Goal: Transaction & Acquisition: Obtain resource

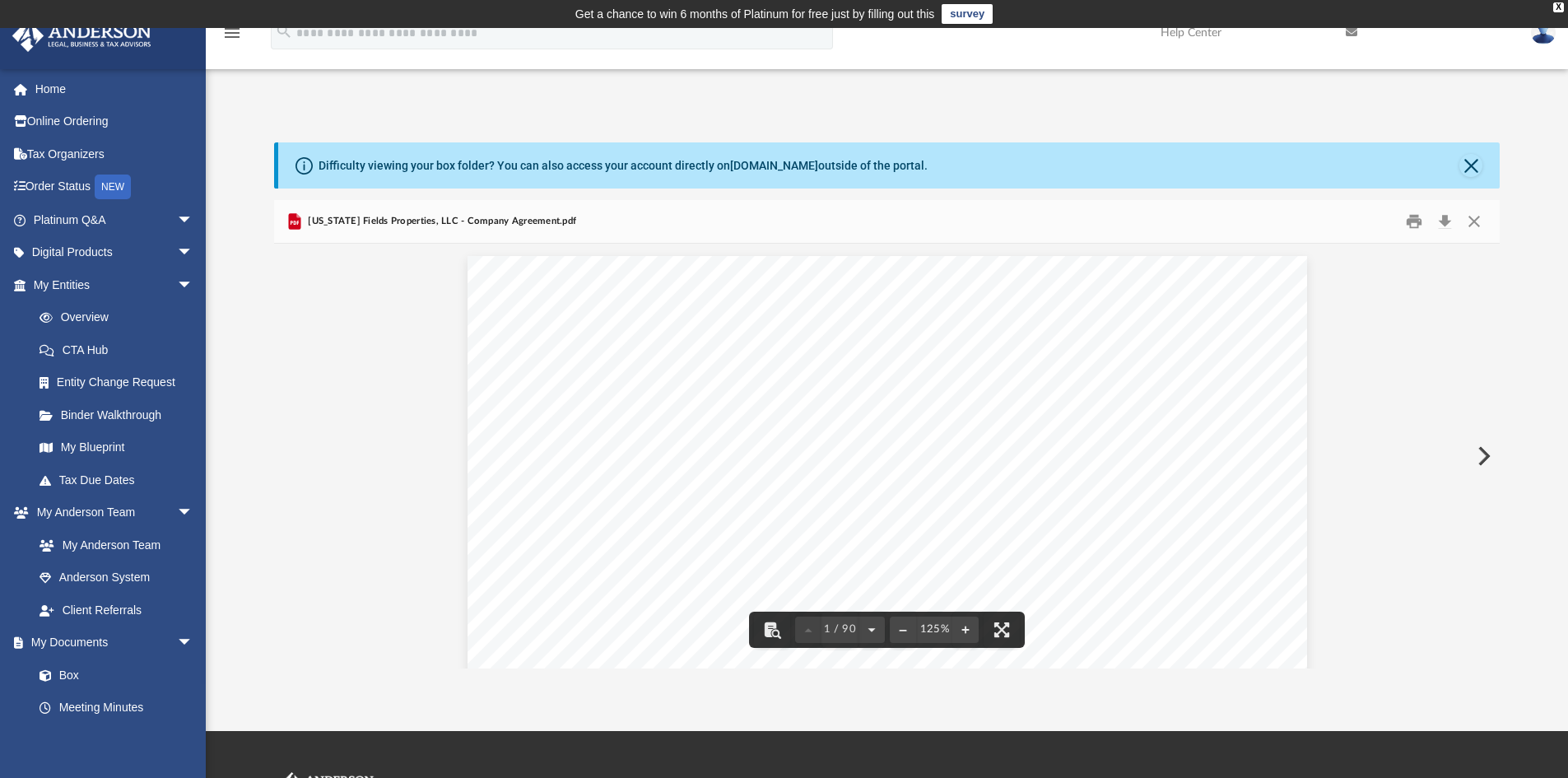
click at [1446, 220] on button "Download" at bounding box center [1445, 222] width 30 height 25
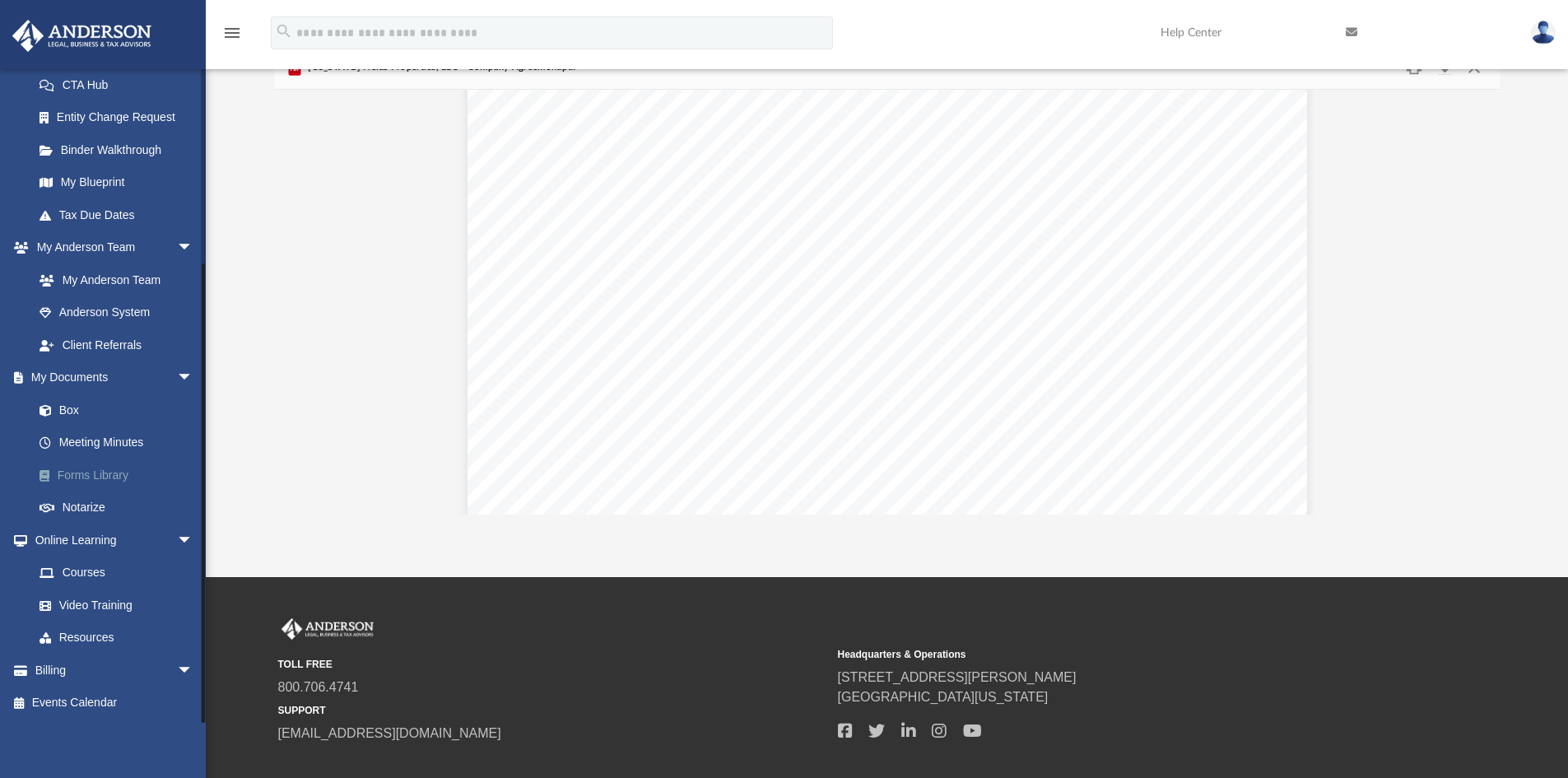
scroll to position [165, 0]
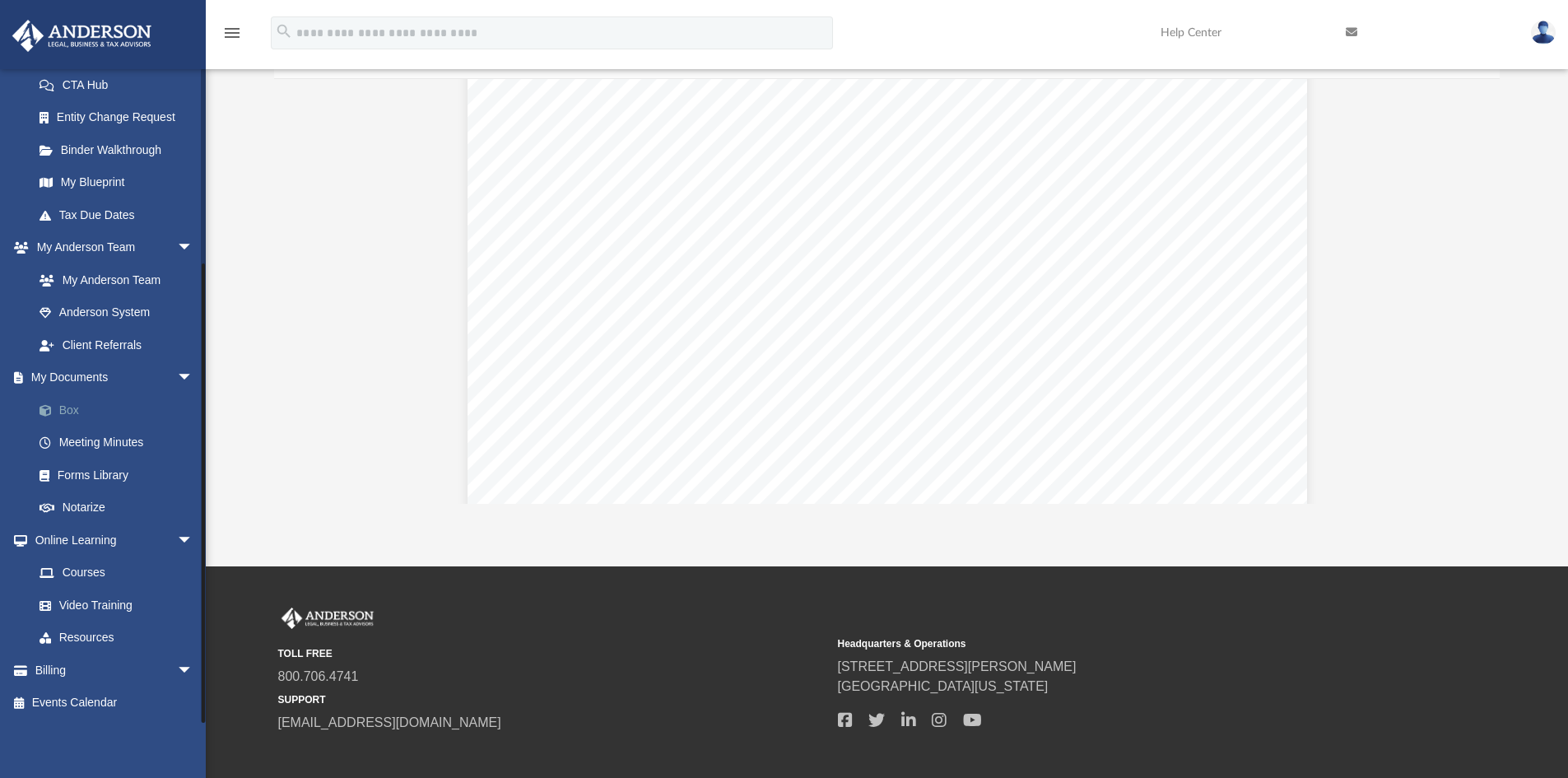
click at [73, 405] on link "Box" at bounding box center [120, 410] width 195 height 33
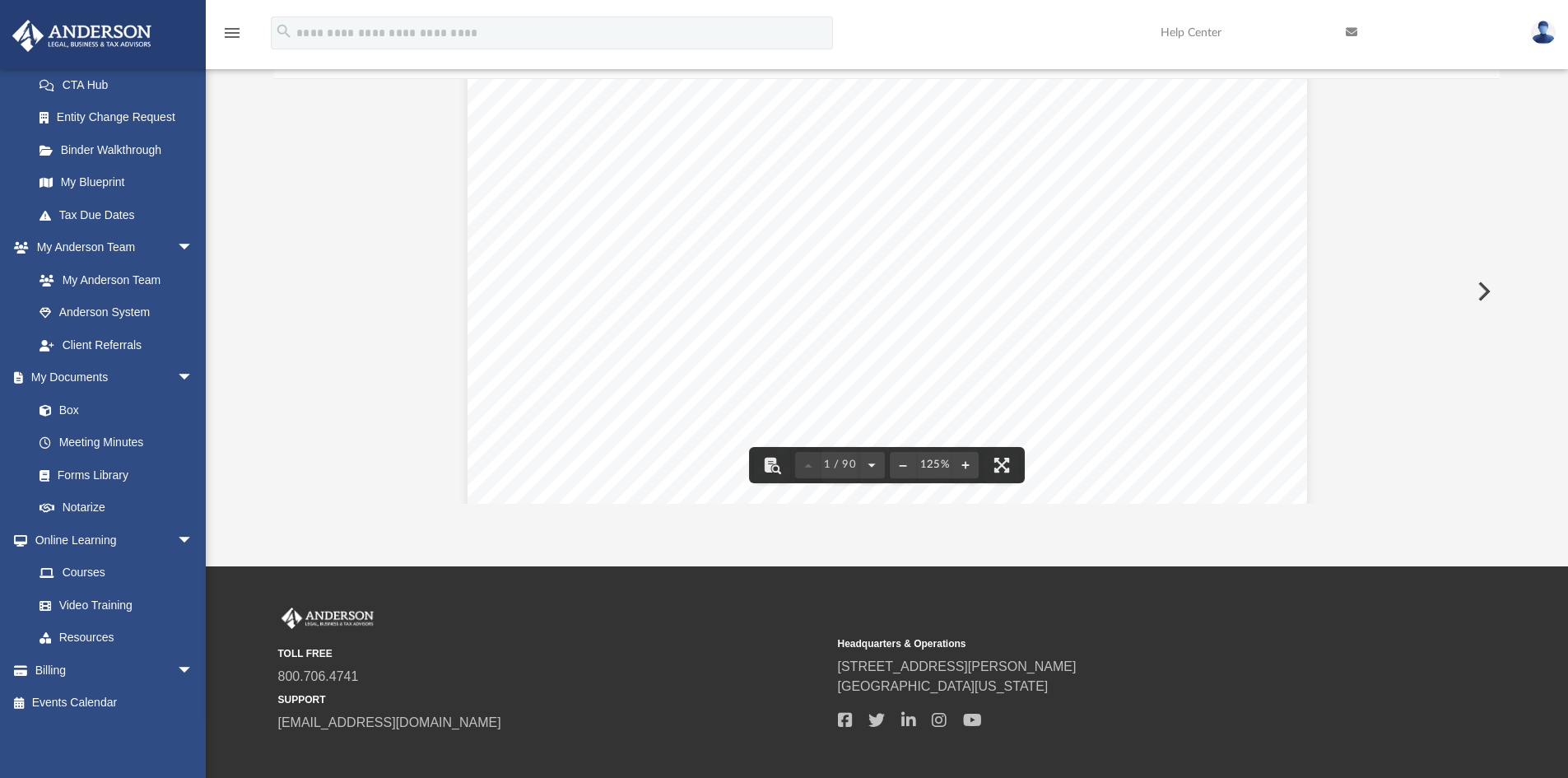
click at [1536, 26] on img at bounding box center [1543, 32] width 25 height 24
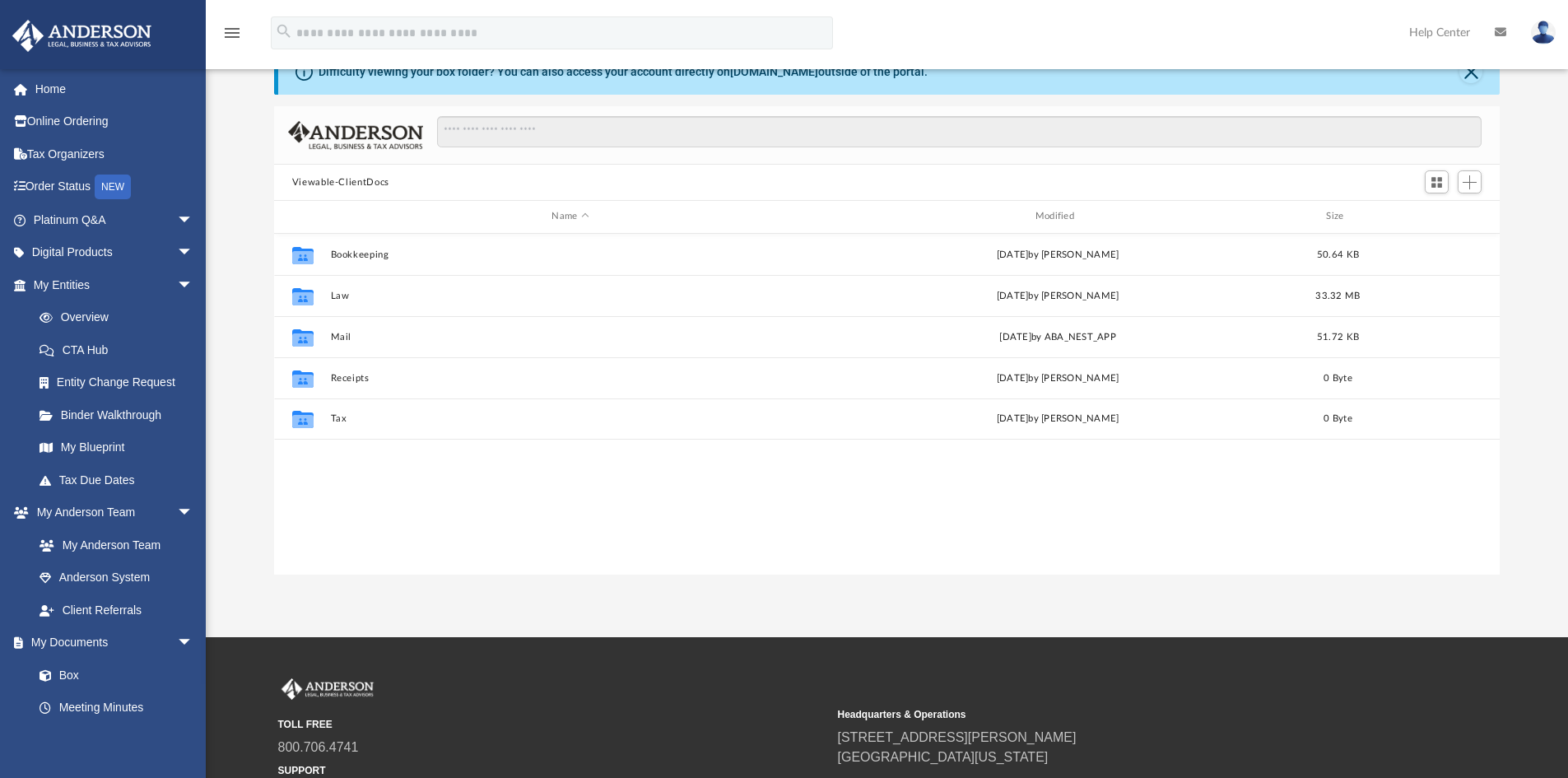
scroll to position [363, 1213]
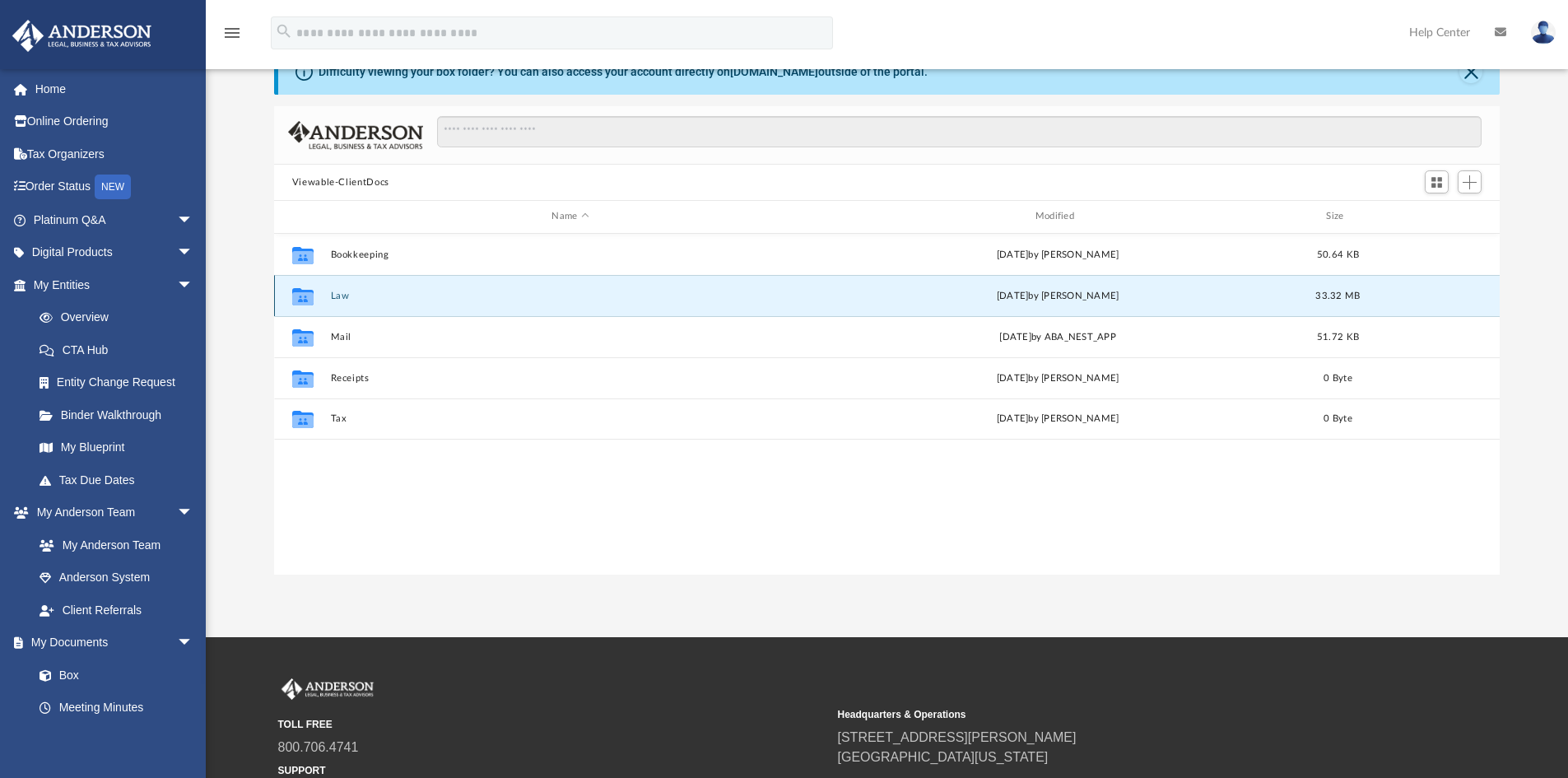
click at [343, 295] on button "Law" at bounding box center [570, 296] width 480 height 11
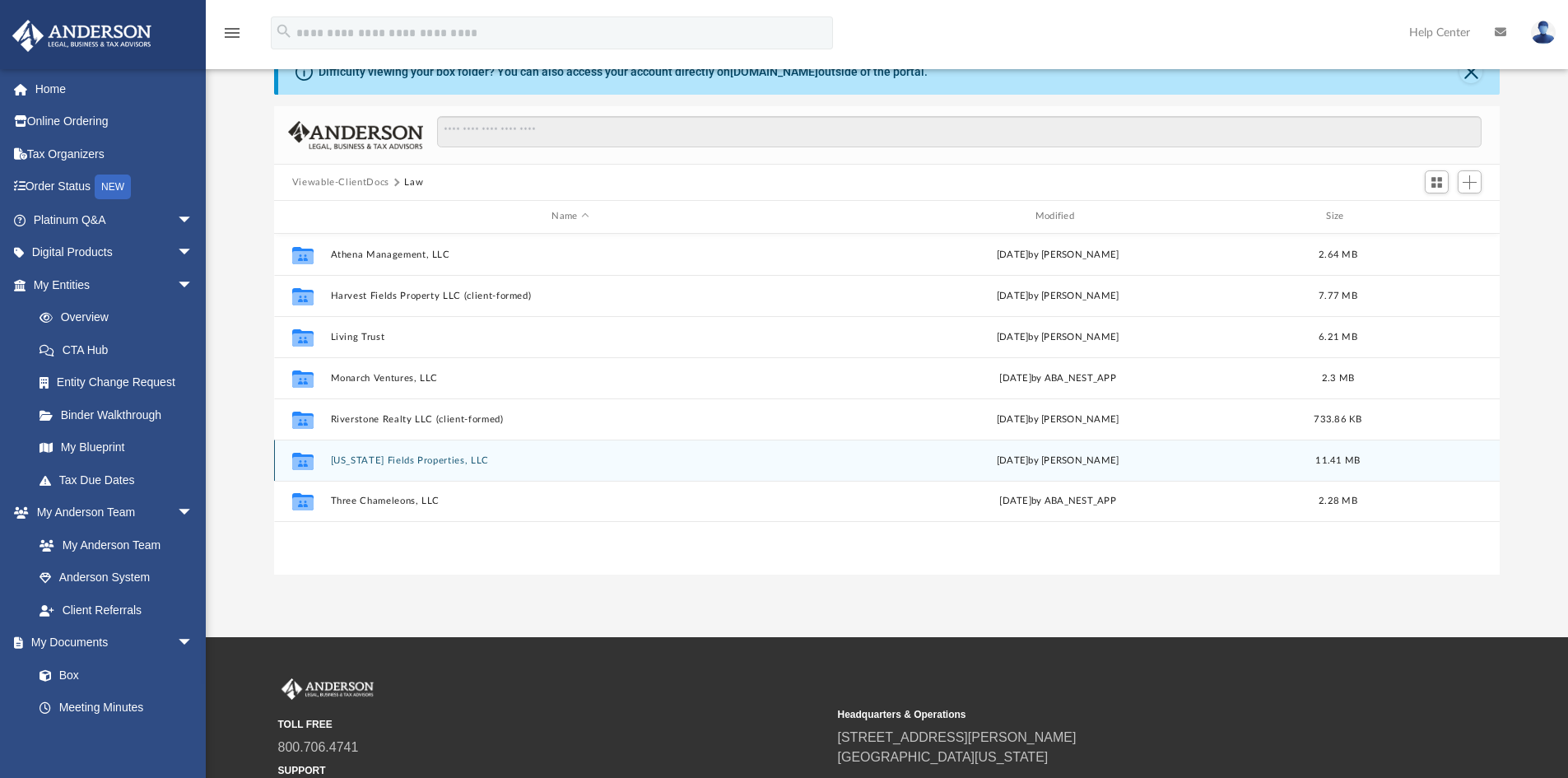
click at [360, 459] on button "[US_STATE] Fields Properties, LLC" at bounding box center [570, 461] width 480 height 11
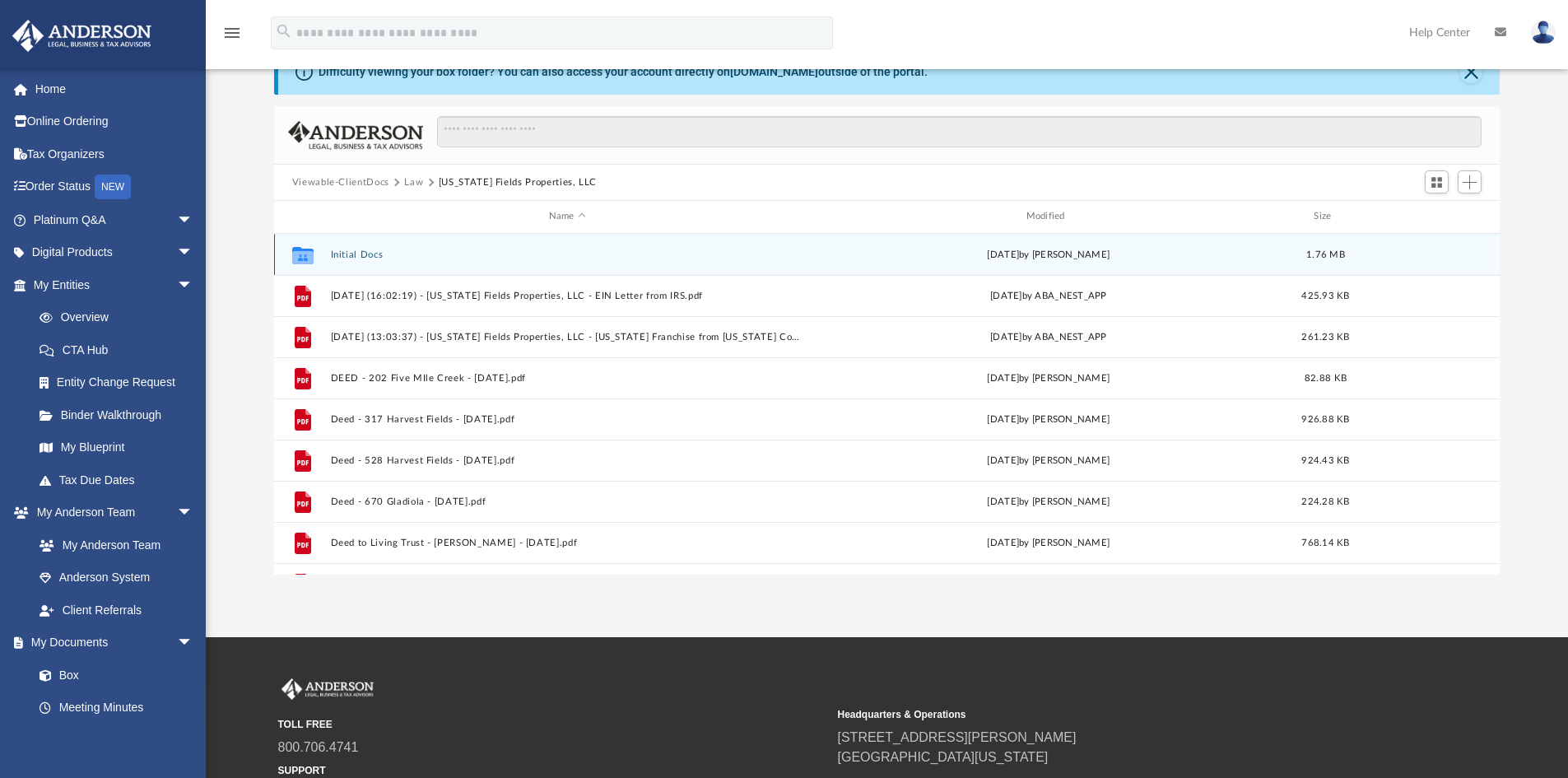
click at [357, 253] on button "Initial Docs" at bounding box center [567, 255] width 474 height 11
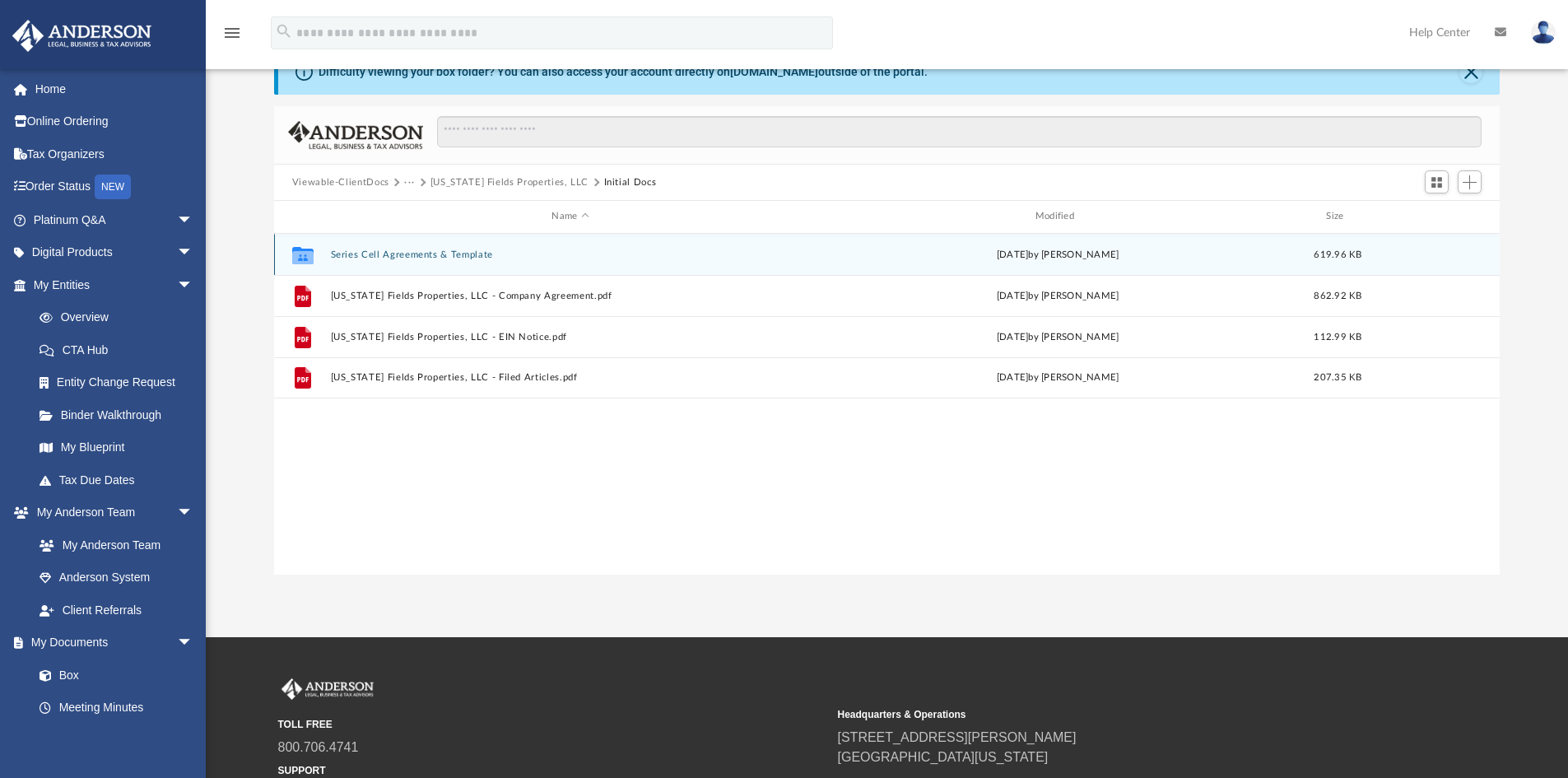
click at [357, 253] on button "Series Cell Agreements & Template" at bounding box center [570, 255] width 480 height 11
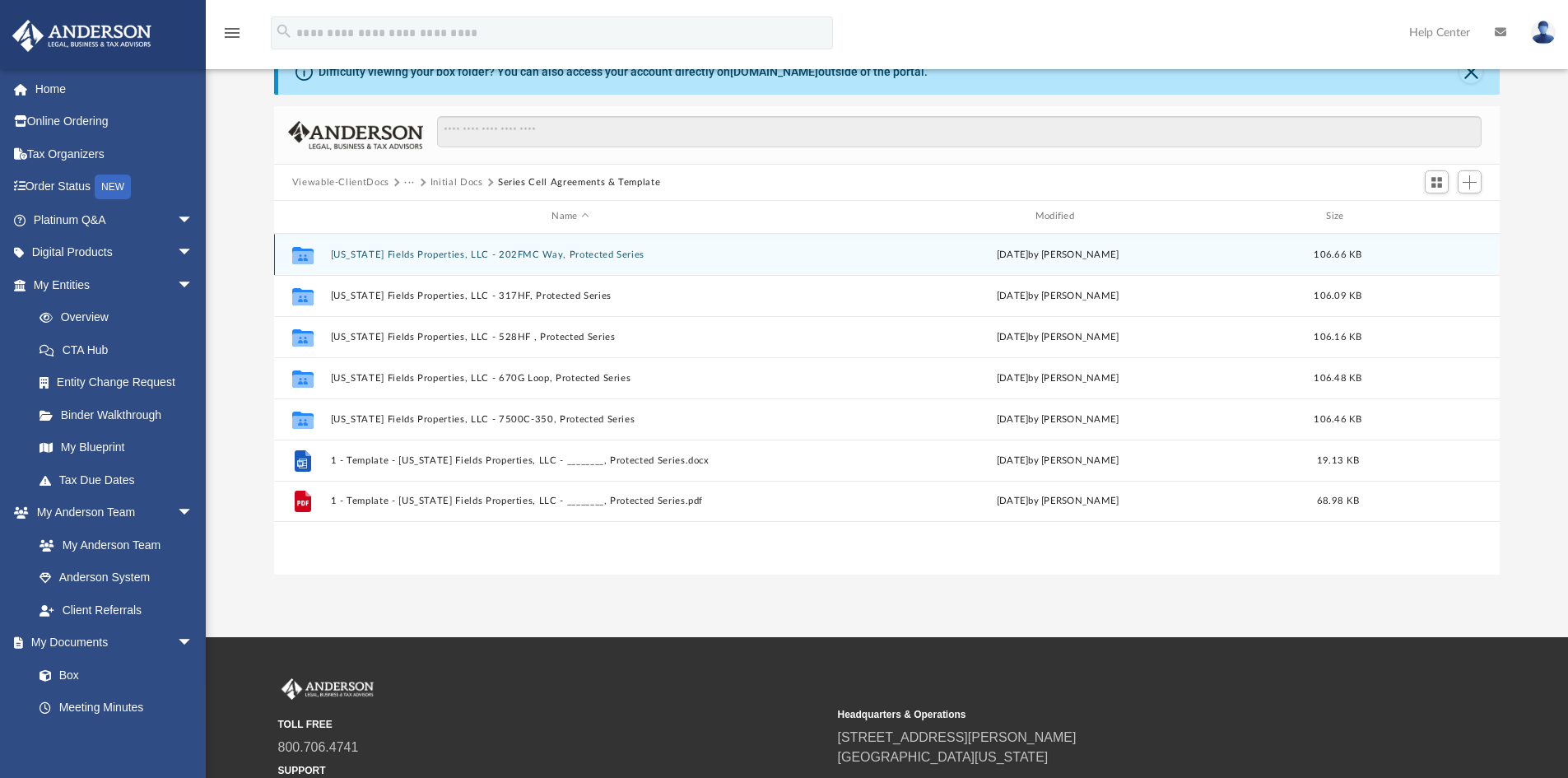
click at [357, 253] on button "Texas Fields Properties, LLC - 202FMC Way, Protected Series" at bounding box center [570, 255] width 480 height 11
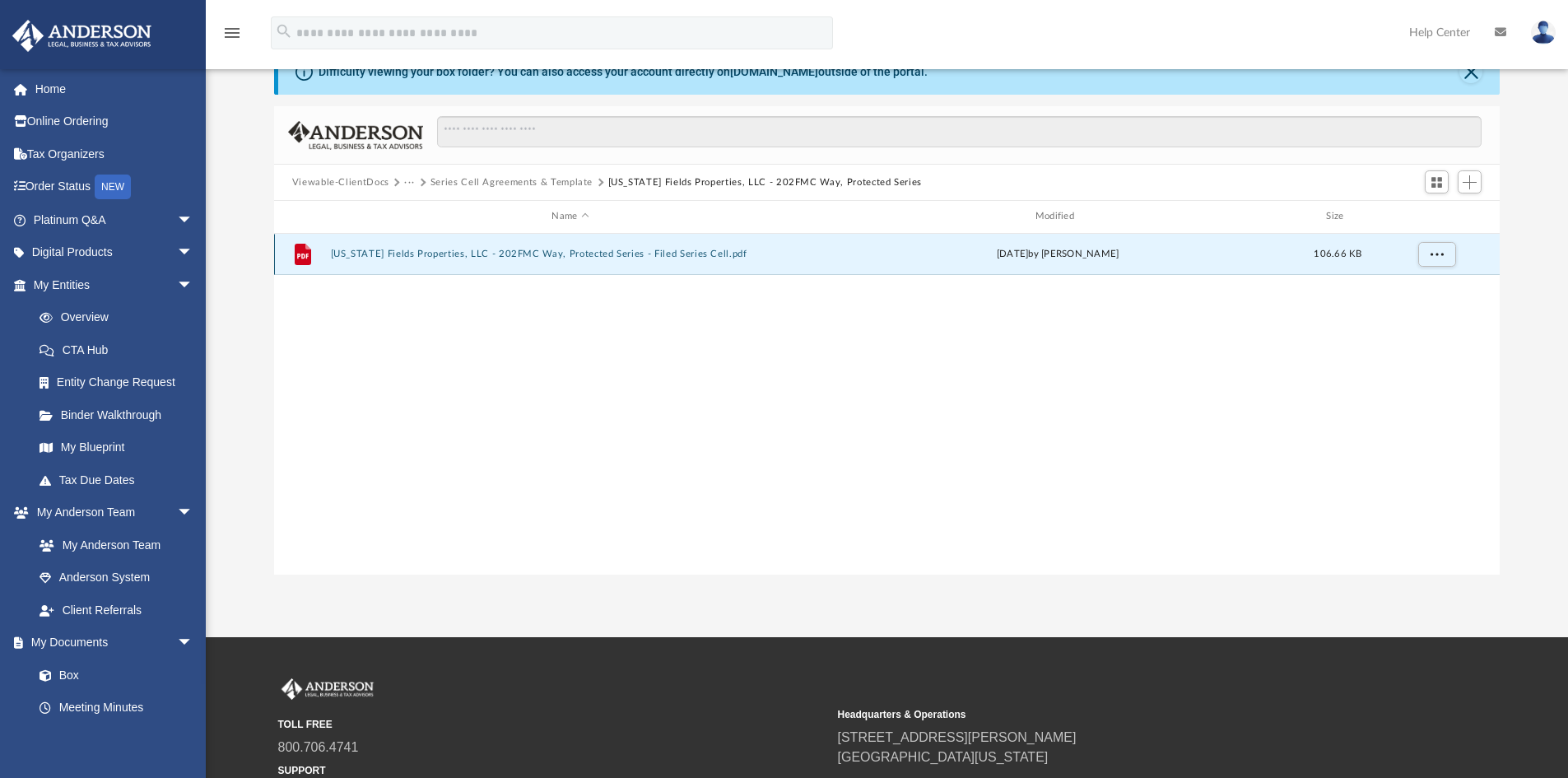
click at [357, 253] on button "Texas Fields Properties, LLC - 202FMC Way, Protected Series - Filed Series Cell…" at bounding box center [570, 254] width 480 height 11
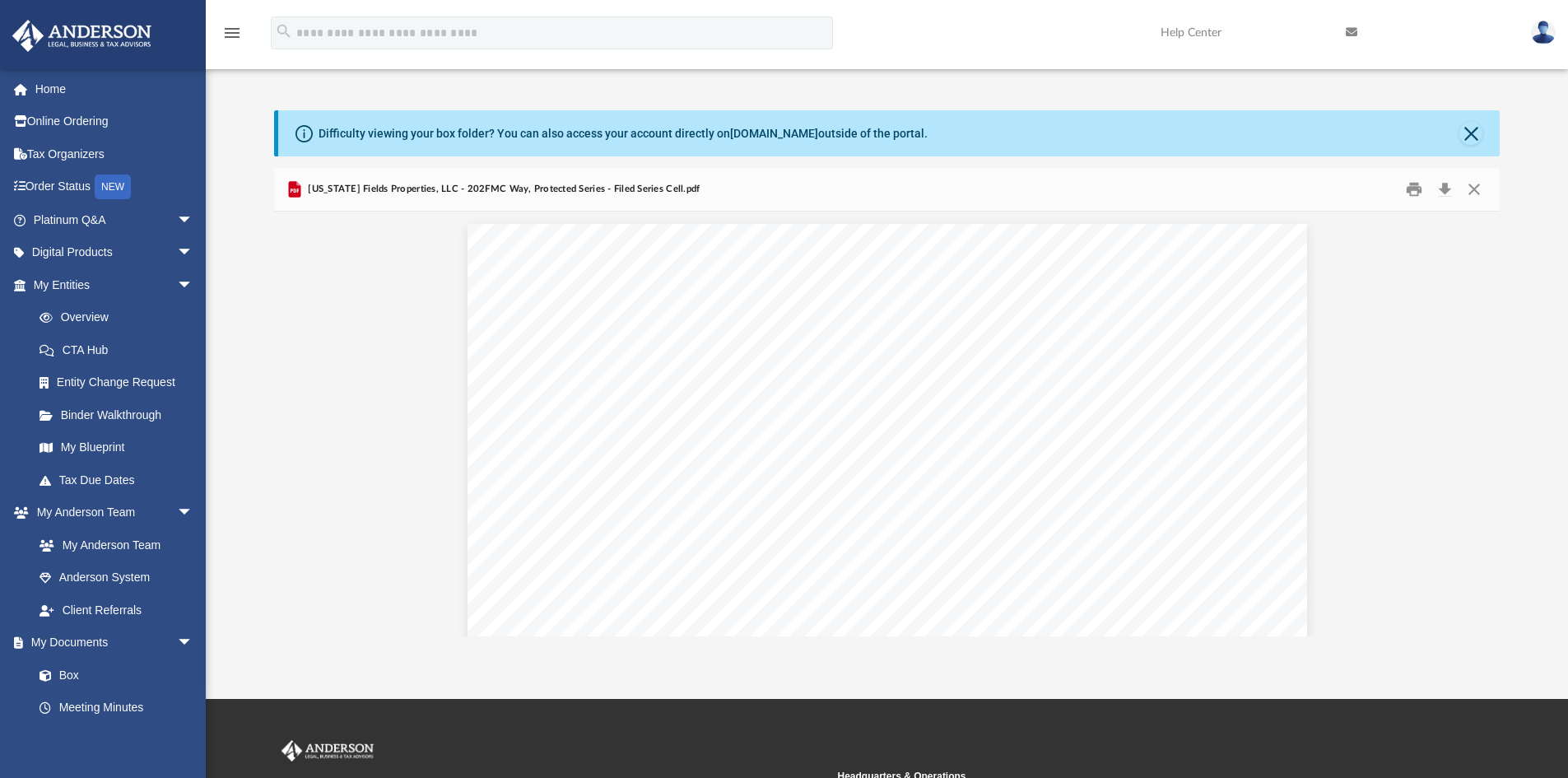
scroll to position [0, 0]
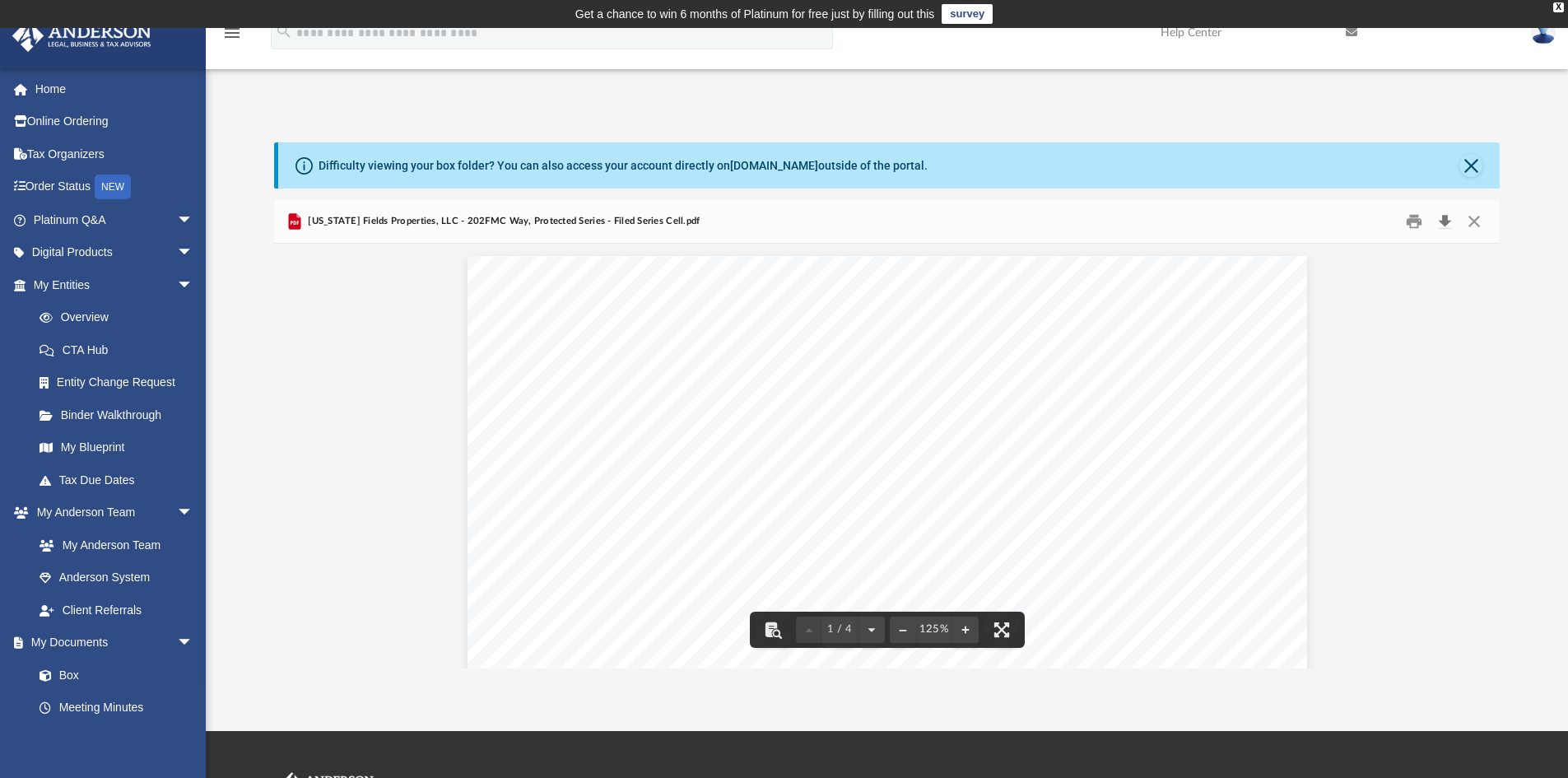
click at [1450, 221] on button "Download" at bounding box center [1445, 222] width 30 height 25
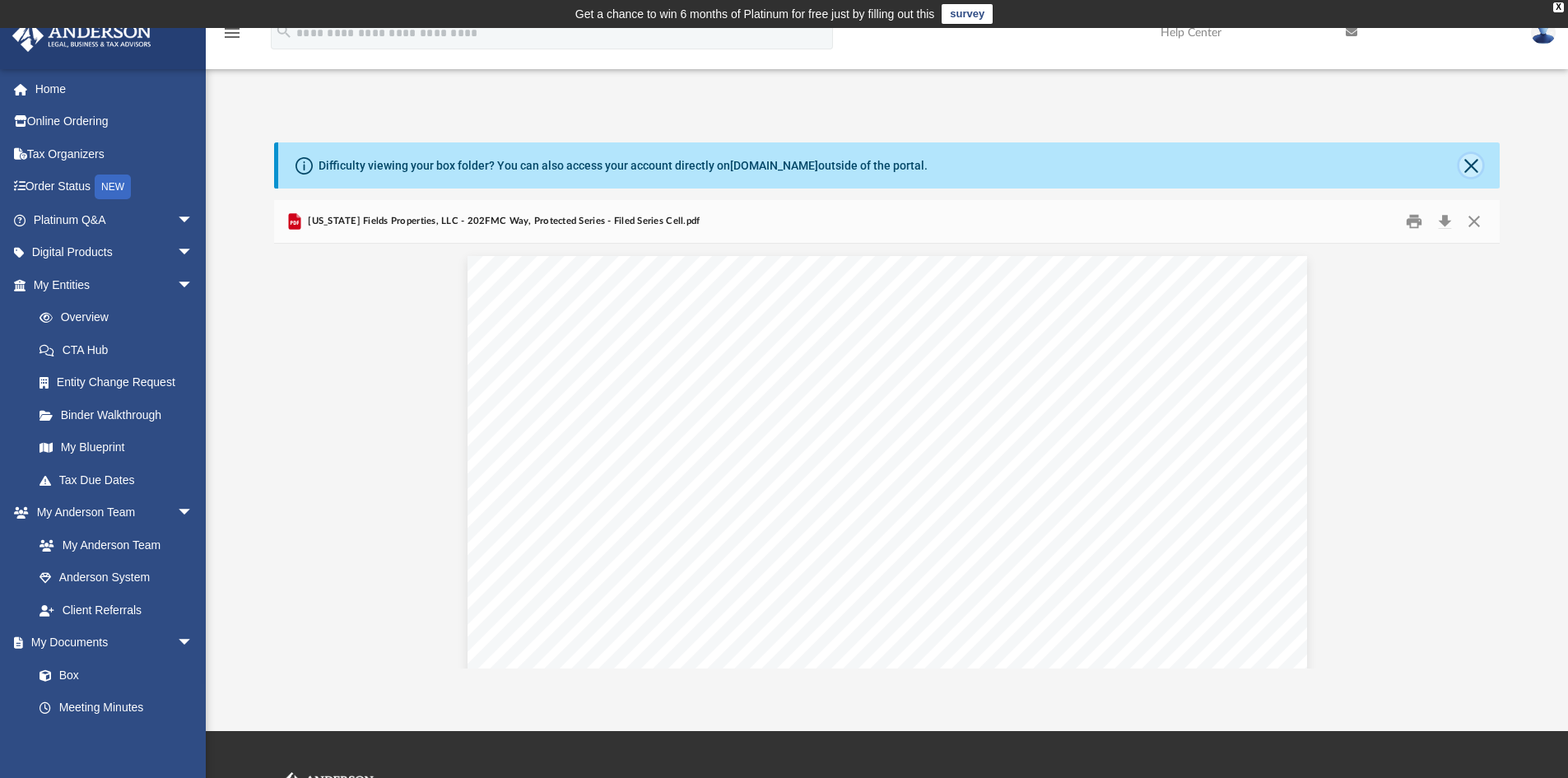
click at [1468, 156] on button "Close" at bounding box center [1471, 166] width 23 height 23
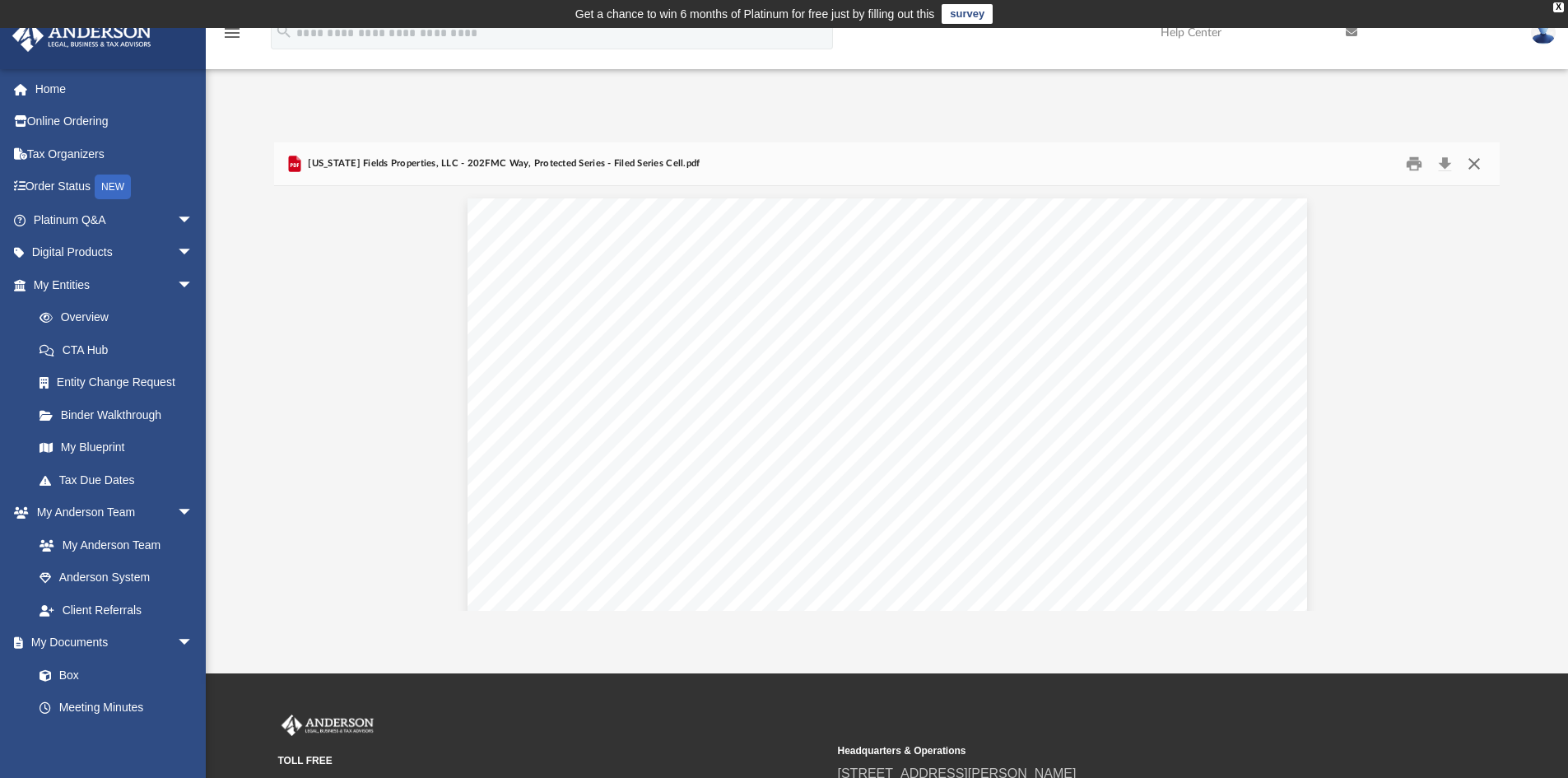
click at [1469, 162] on button "Close" at bounding box center [1474, 164] width 30 height 25
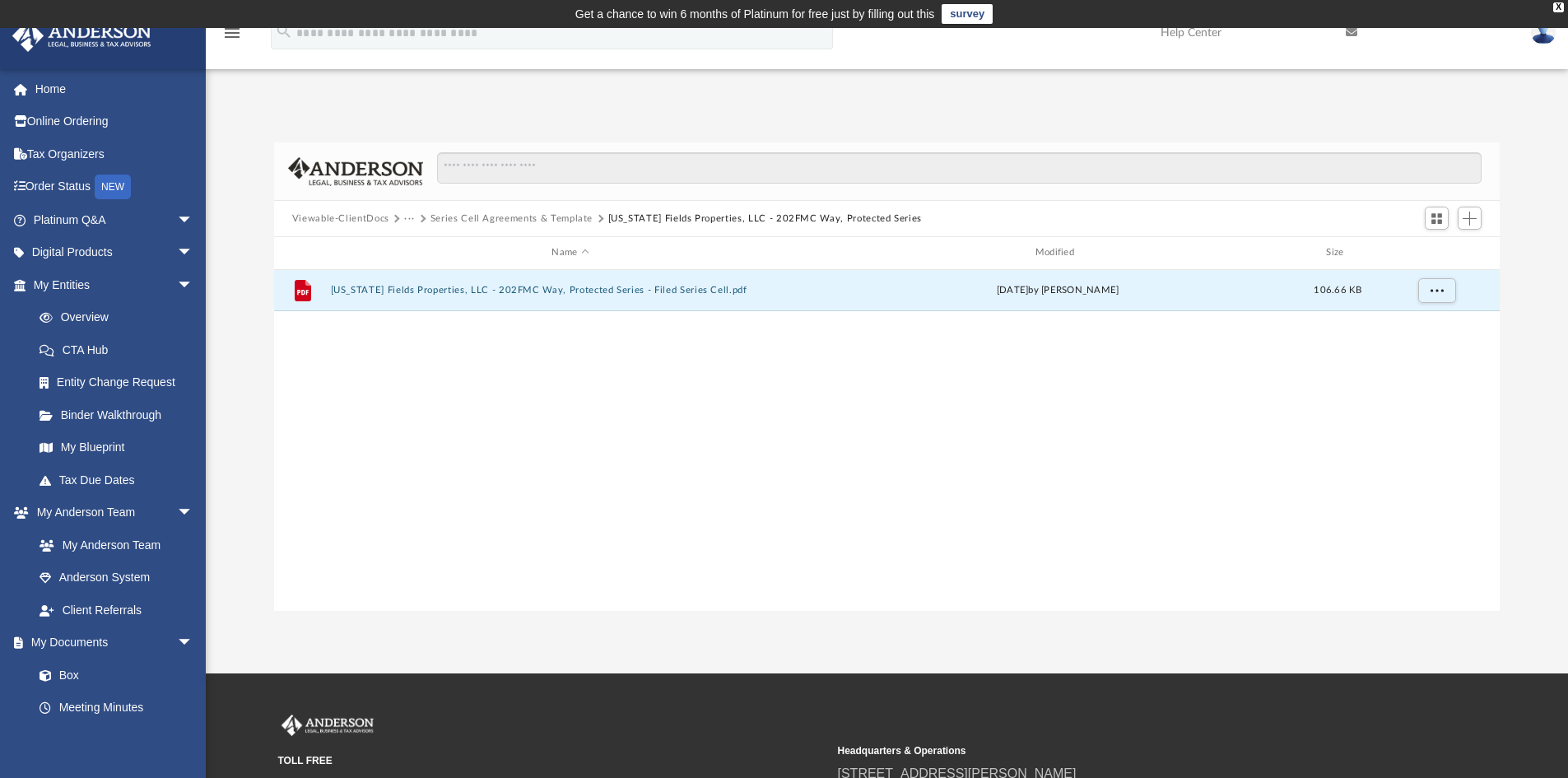
click at [509, 215] on button "Series Cell Agreements & Template" at bounding box center [512, 219] width 162 height 15
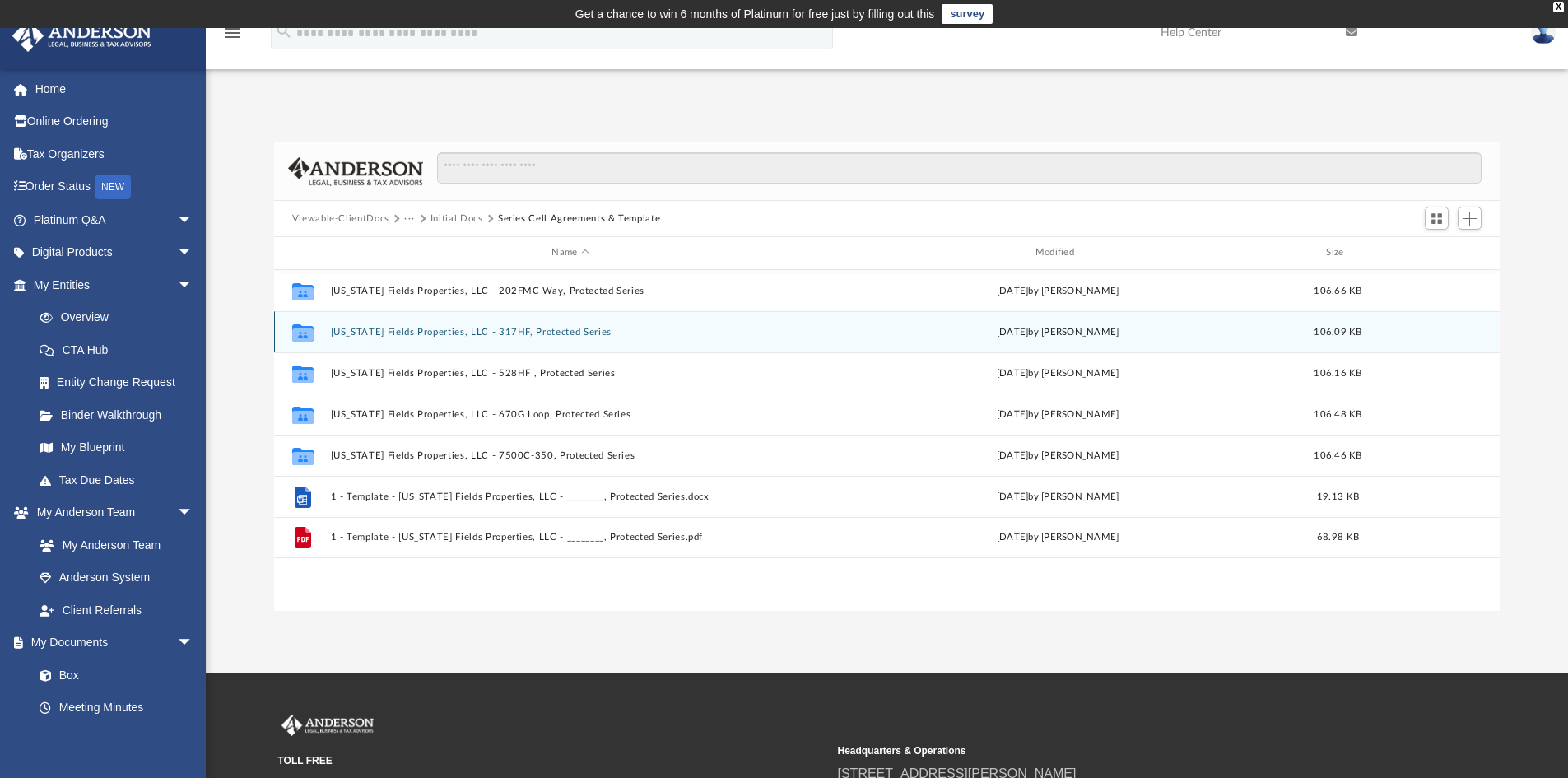
click at [462, 329] on button "Texas Fields Properties, LLC - 317HF, Protected Series" at bounding box center [570, 332] width 480 height 11
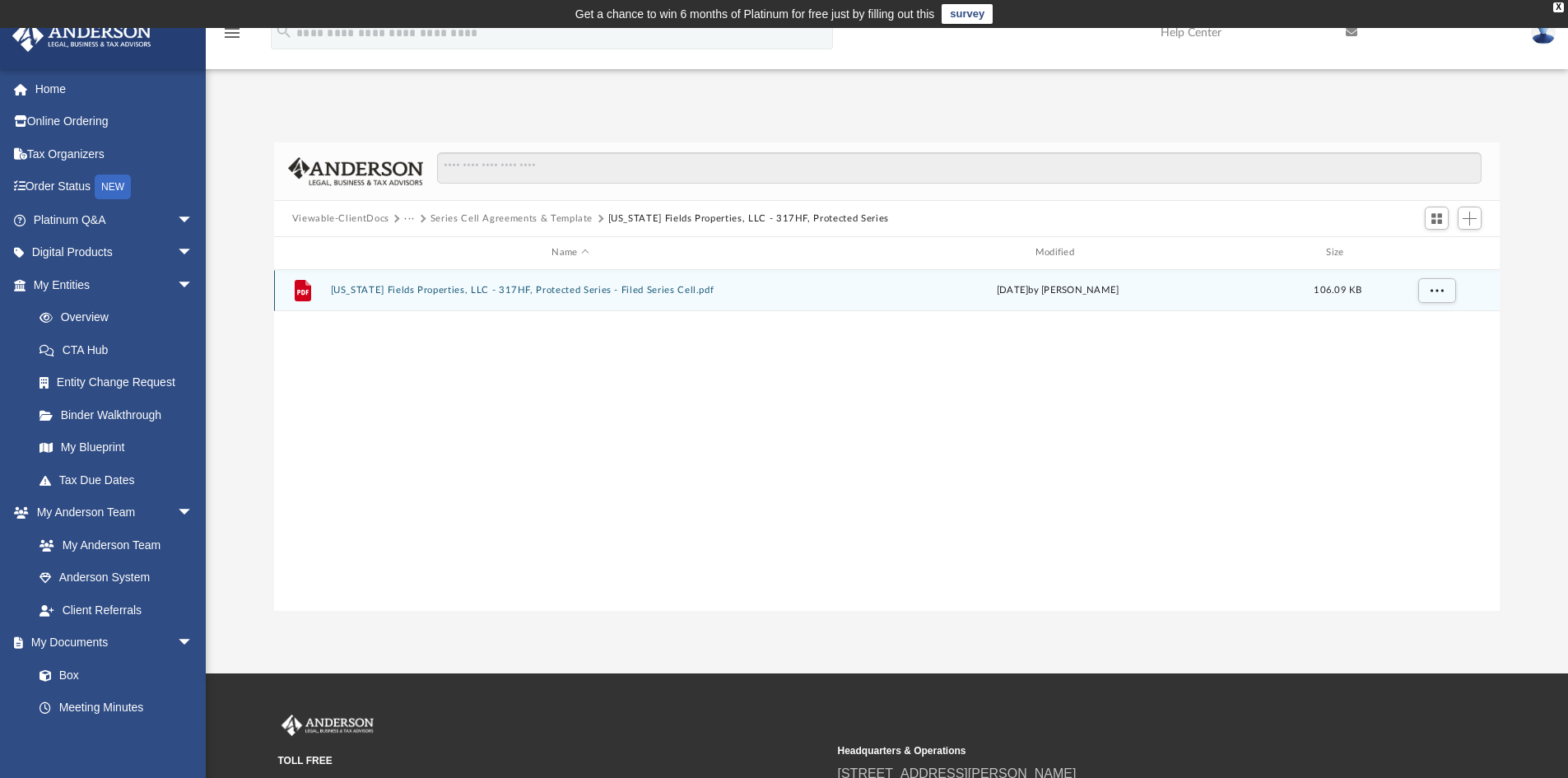
click at [498, 291] on button "Texas Fields Properties, LLC - 317HF, Protected Series - Filed Series Cell.pdf" at bounding box center [570, 290] width 480 height 11
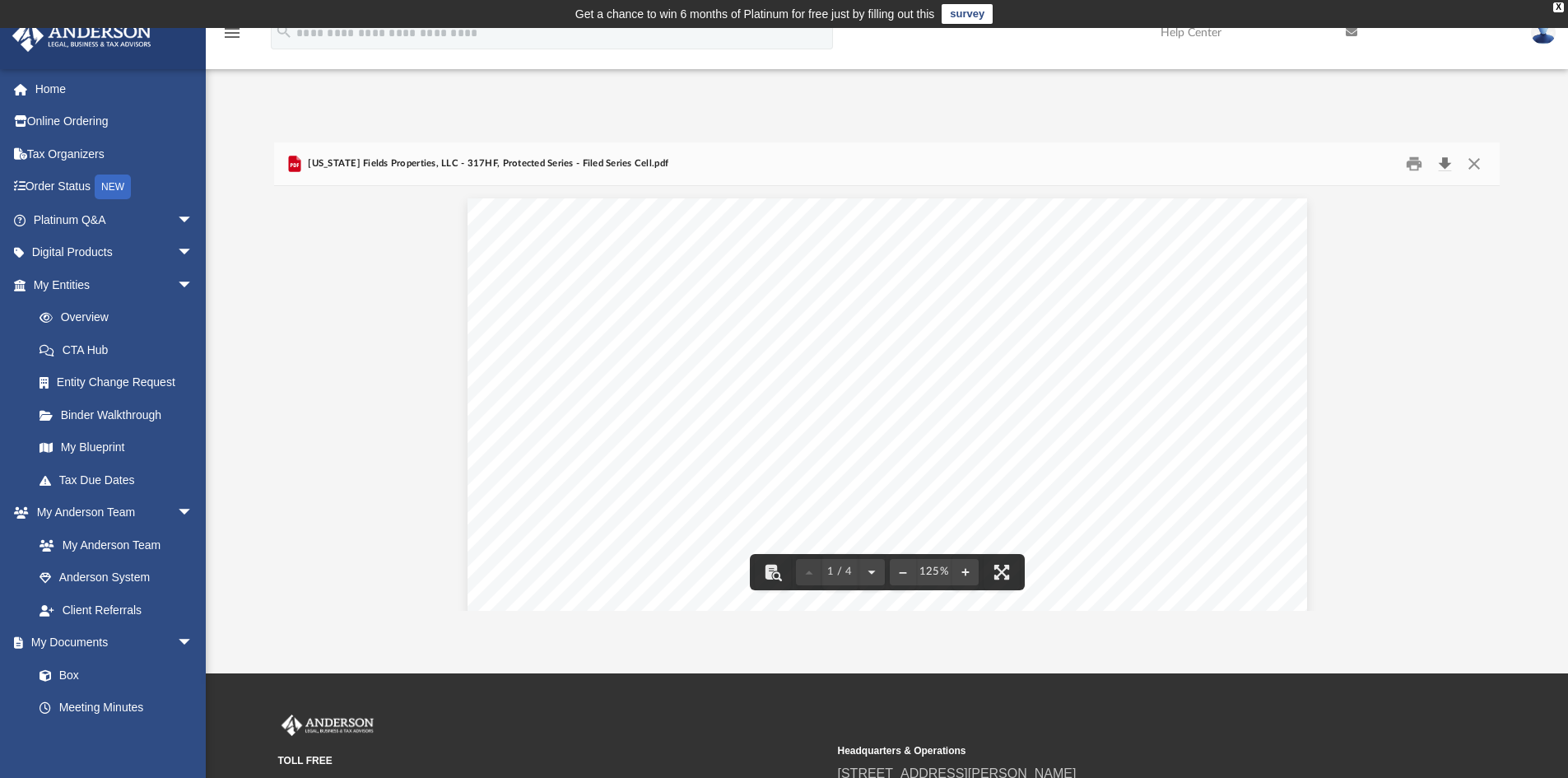
click at [1442, 161] on button "Download" at bounding box center [1445, 164] width 30 height 25
click at [1475, 162] on button "Close" at bounding box center [1474, 164] width 30 height 25
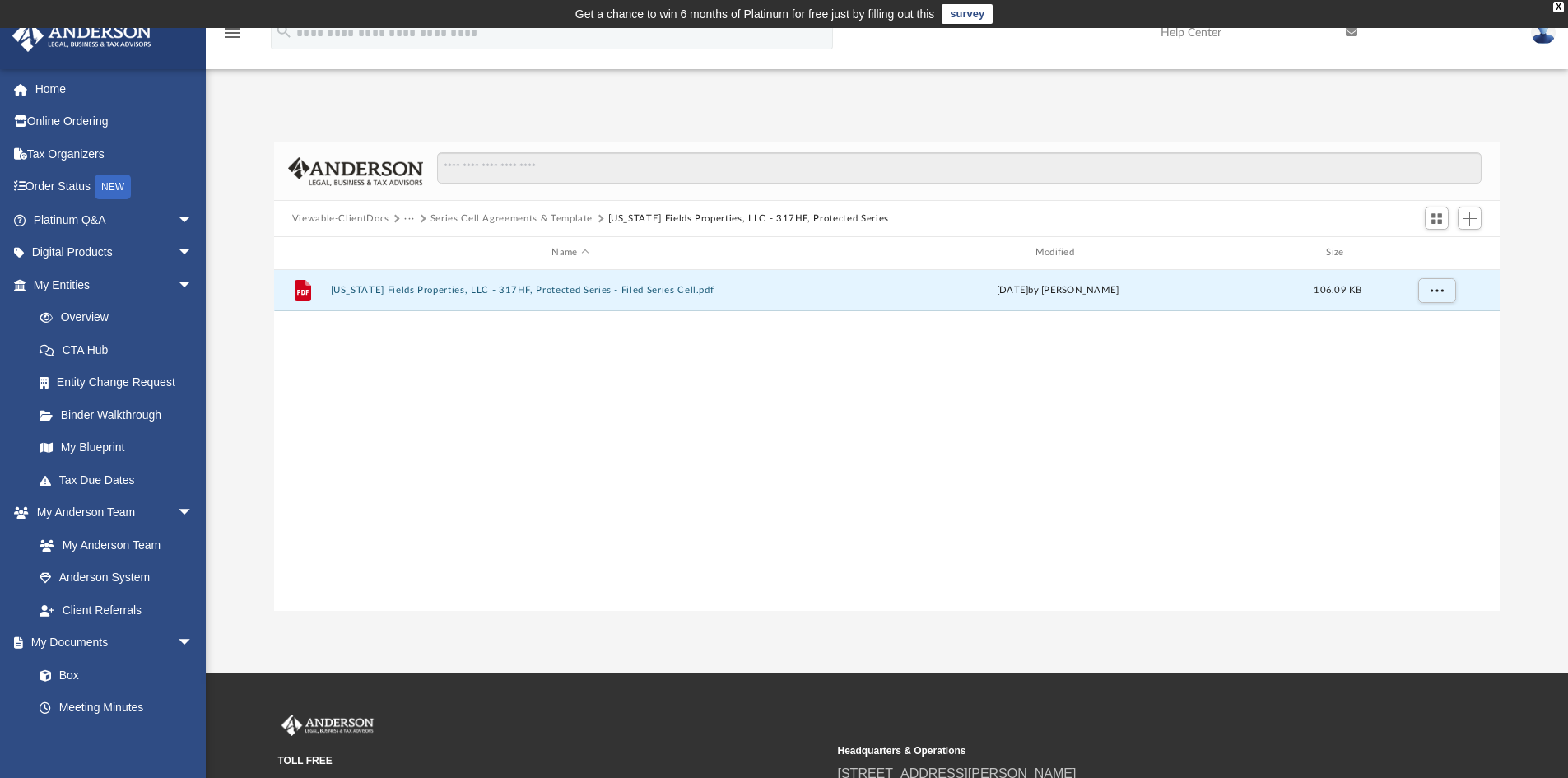
click at [540, 216] on button "Series Cell Agreements & Template" at bounding box center [512, 219] width 162 height 15
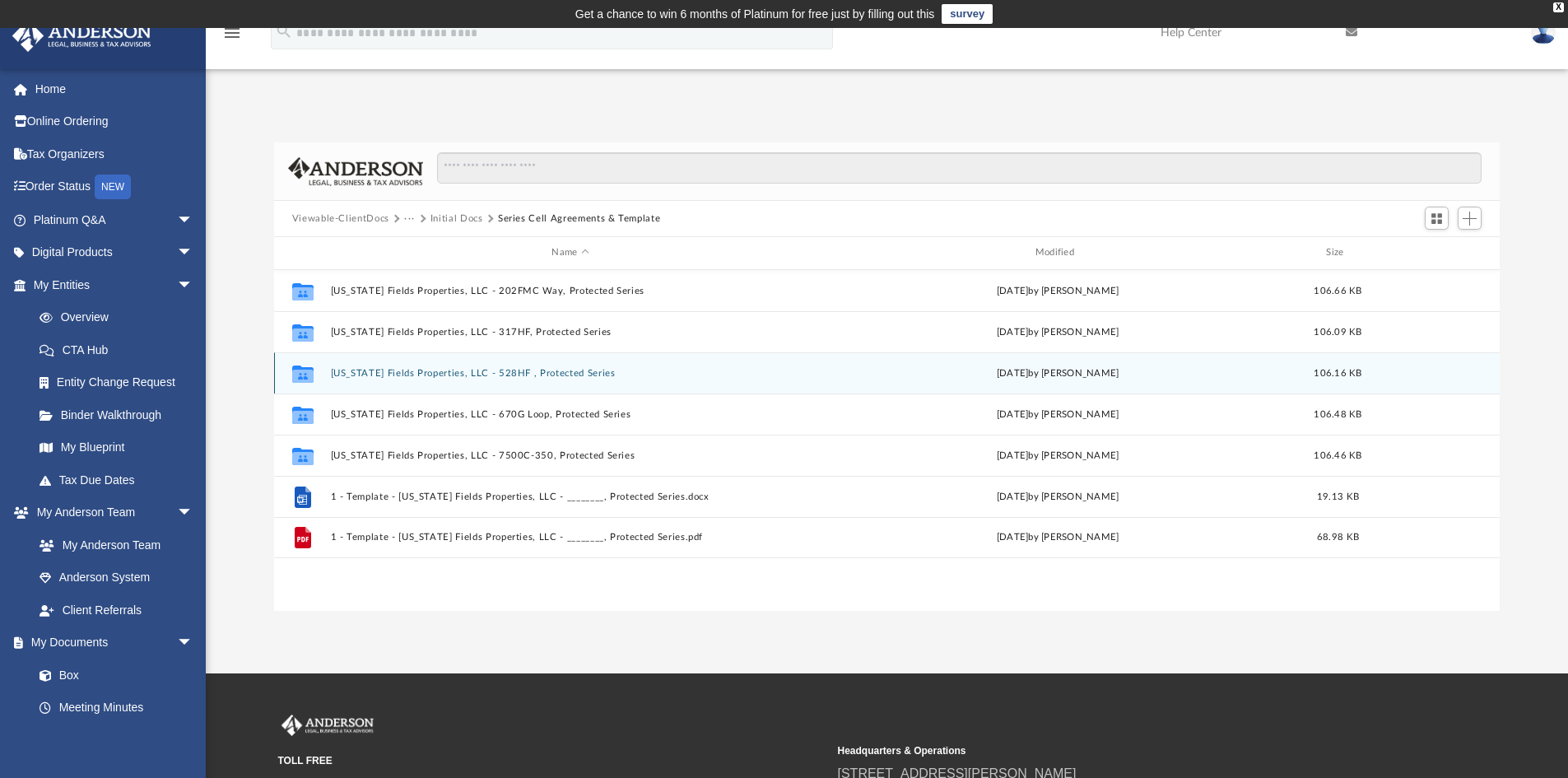
click at [474, 375] on button "Texas Fields Properties, LLC - 528HF , Protected Series" at bounding box center [570, 373] width 480 height 11
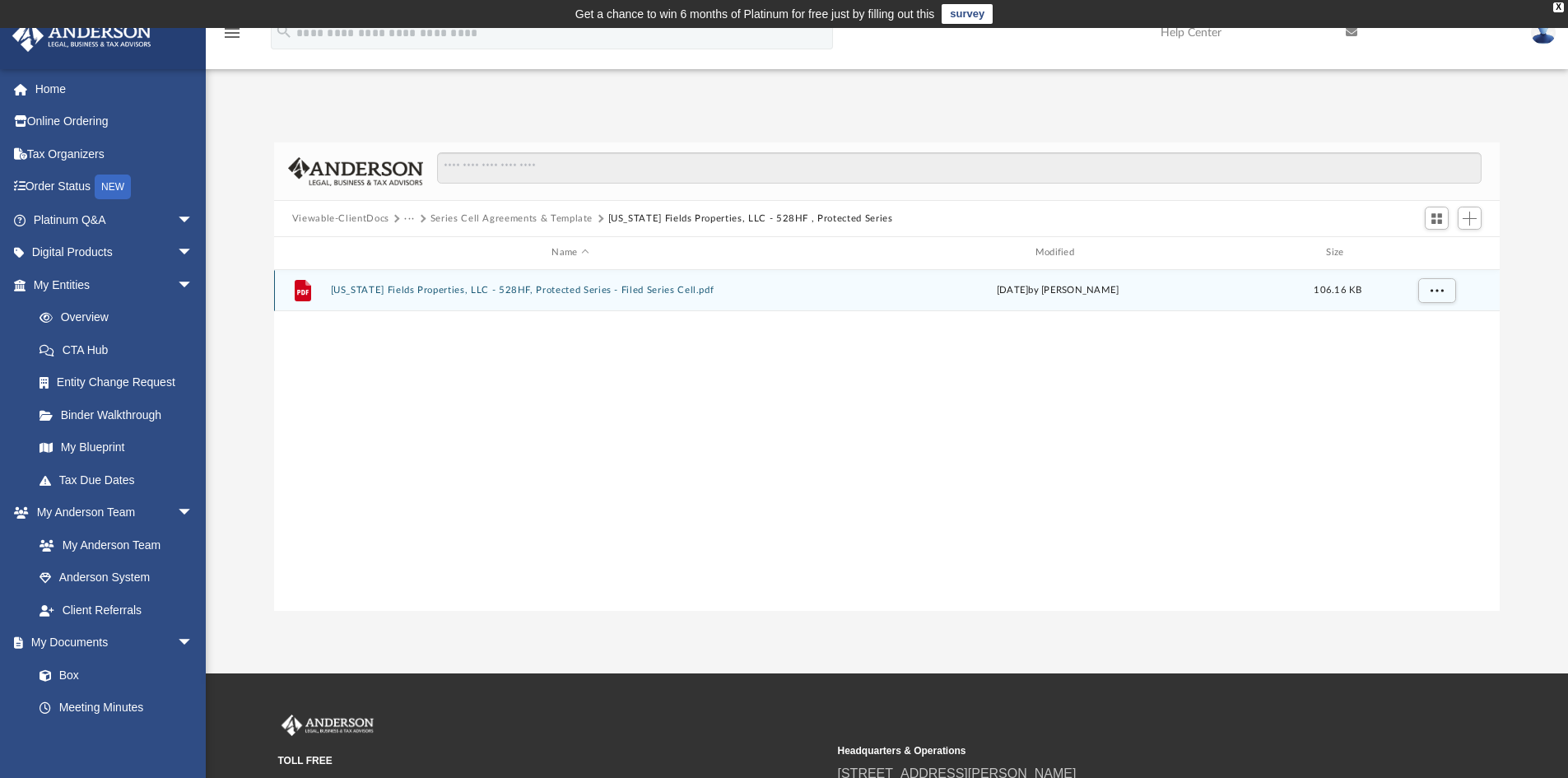
click at [554, 286] on button "Texas Fields Properties, LLC - 528HF, Protected Series - Filed Series Cell.pdf" at bounding box center [570, 290] width 480 height 11
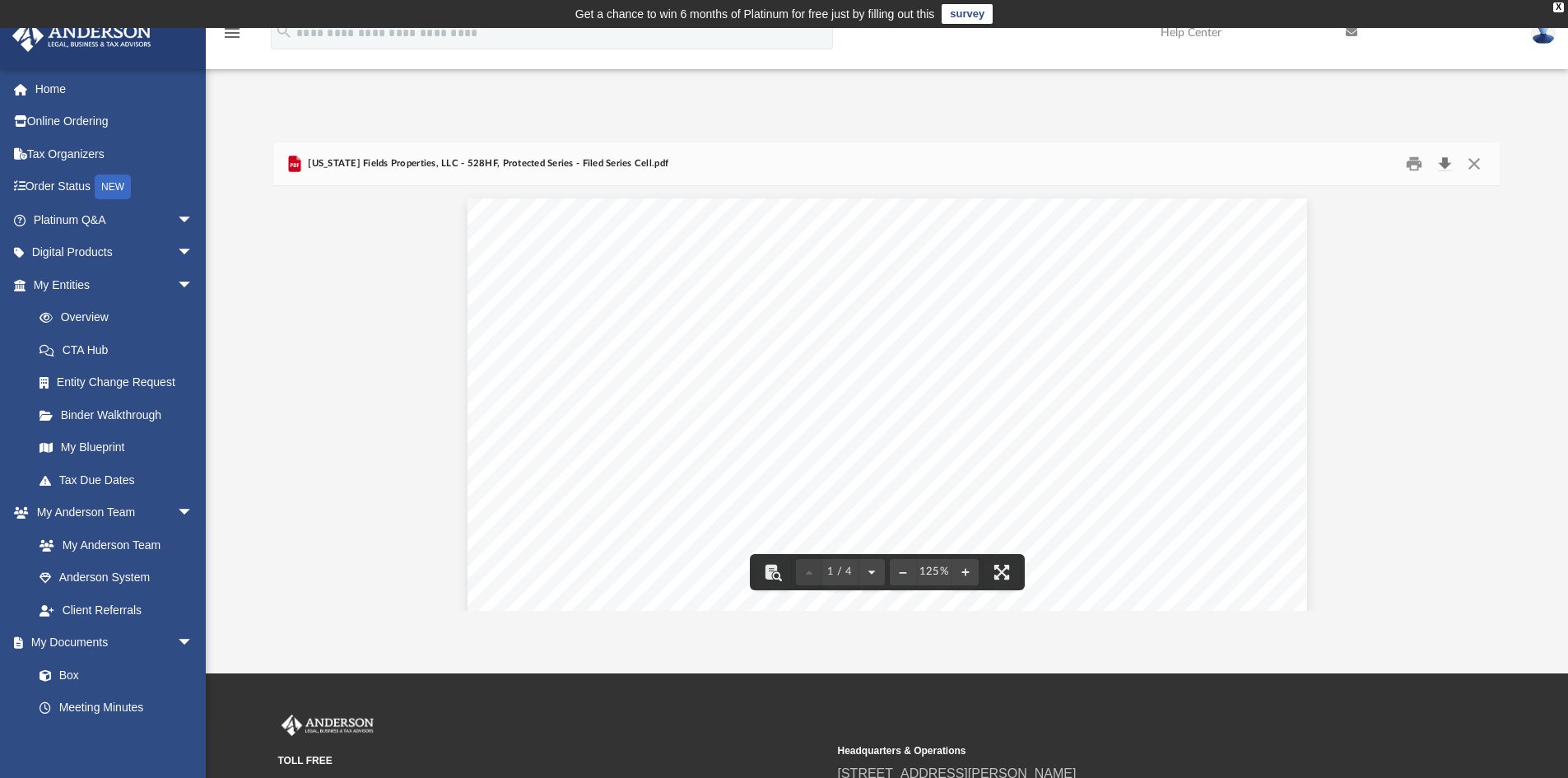
click at [1444, 159] on button "Download" at bounding box center [1445, 164] width 30 height 25
click at [1479, 158] on button "Close" at bounding box center [1474, 164] width 30 height 25
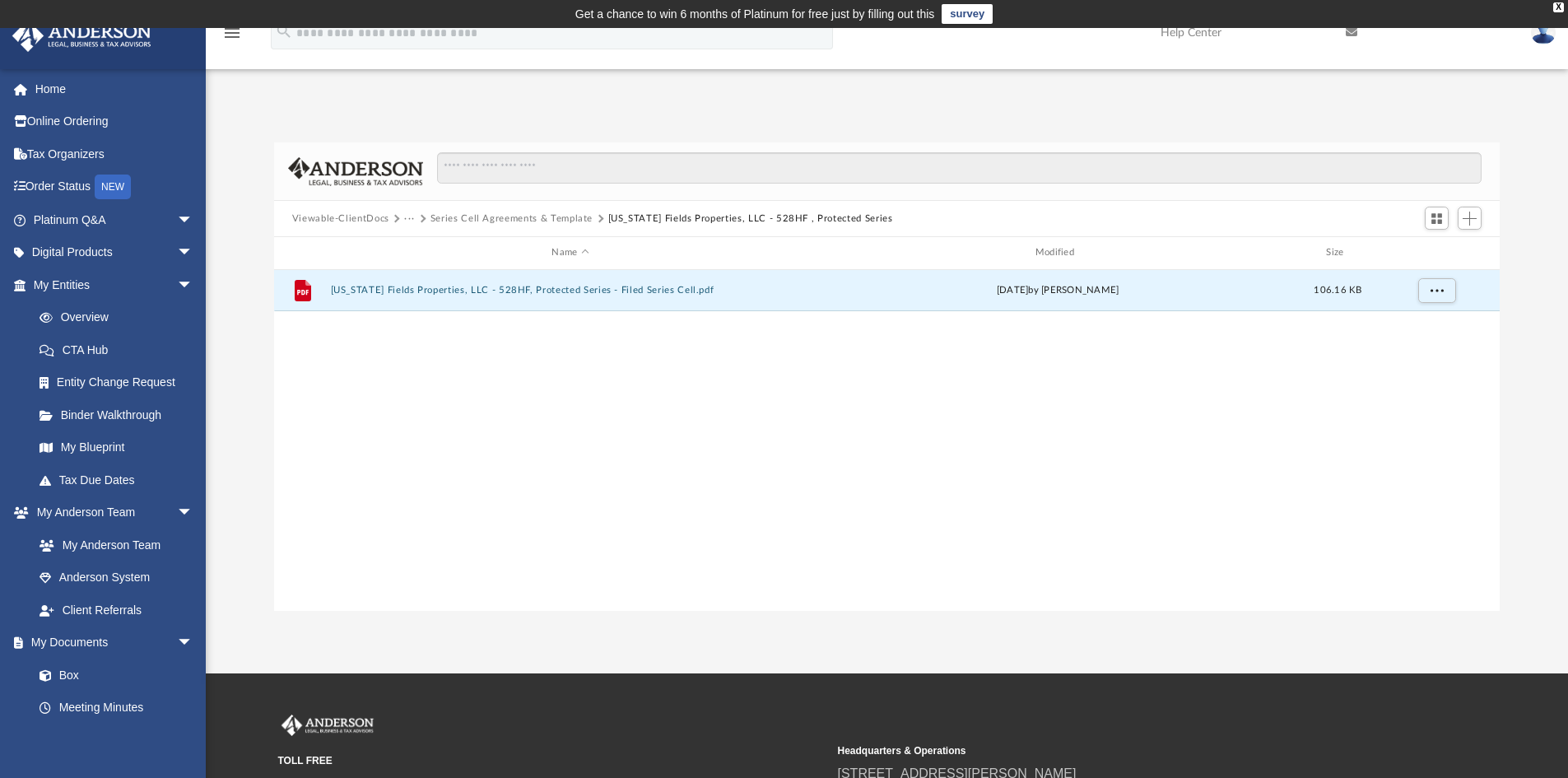
click at [484, 220] on button "Series Cell Agreements & Template" at bounding box center [512, 219] width 162 height 15
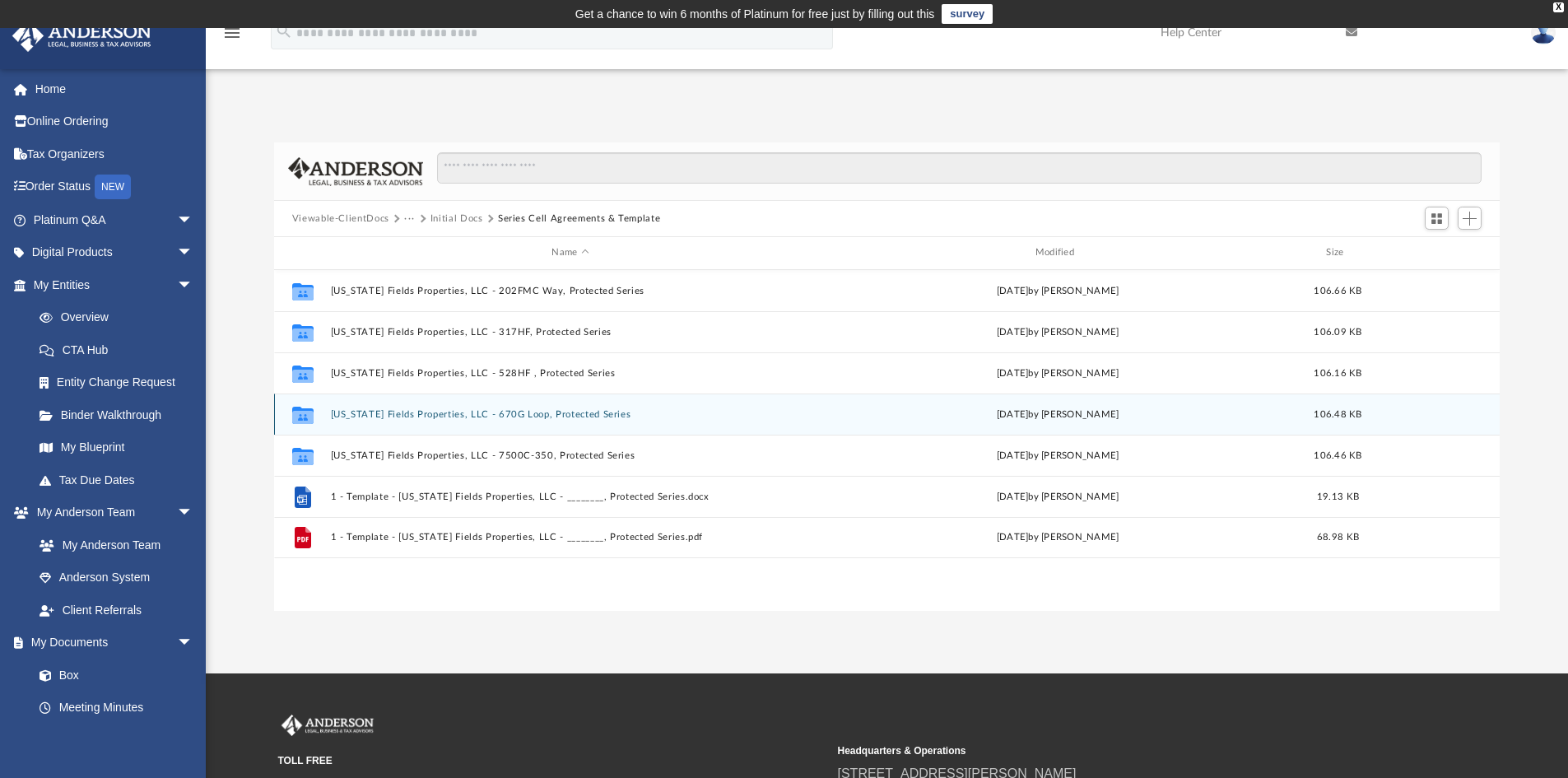
click at [421, 412] on button "Texas Fields Properties, LLC - 670G Loop, Protected Series" at bounding box center [570, 414] width 480 height 11
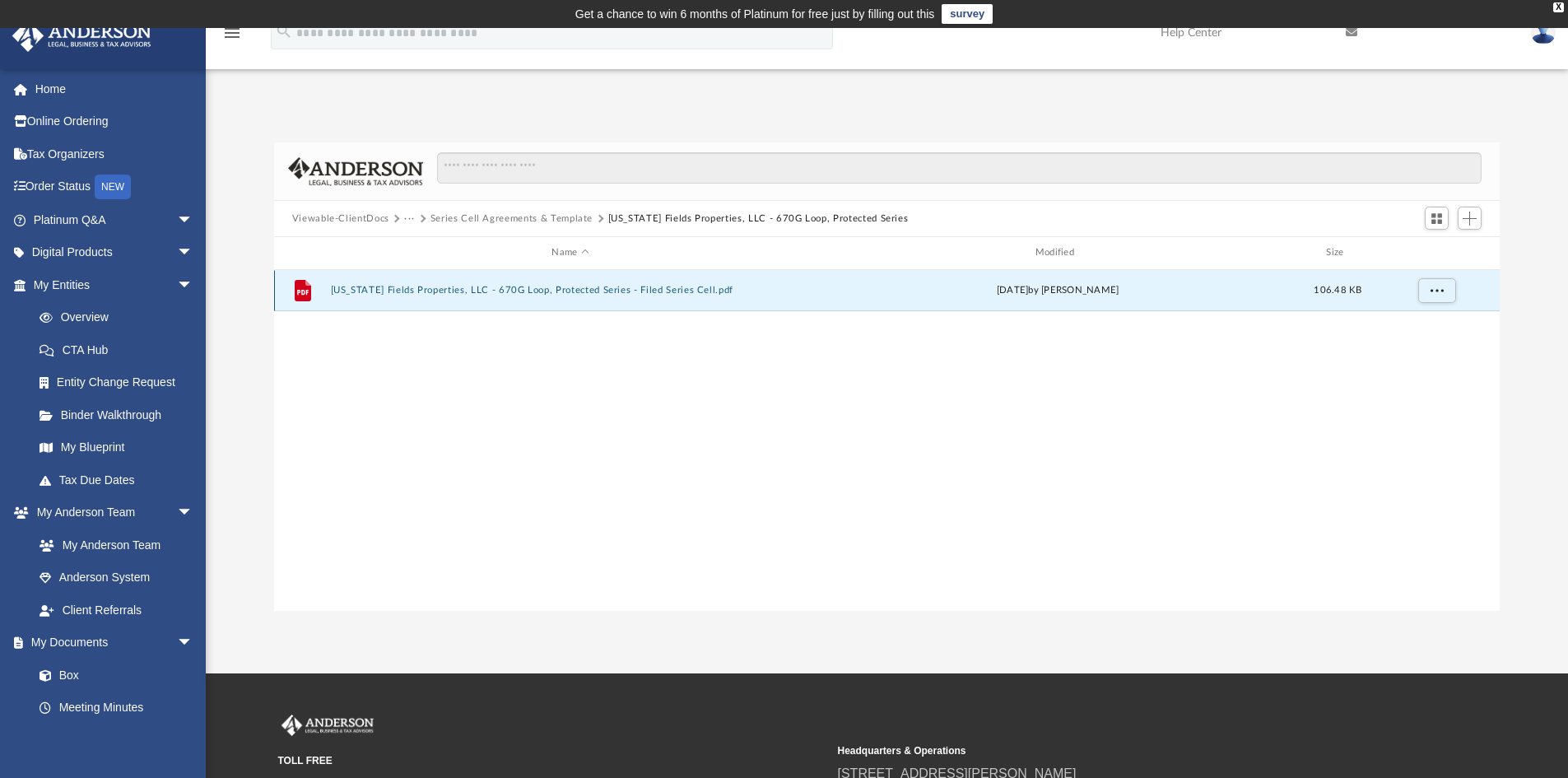
click at [481, 287] on button "Texas Fields Properties, LLC - 670G Loop, Protected Series - Filed Series Cell.…" at bounding box center [570, 290] width 480 height 11
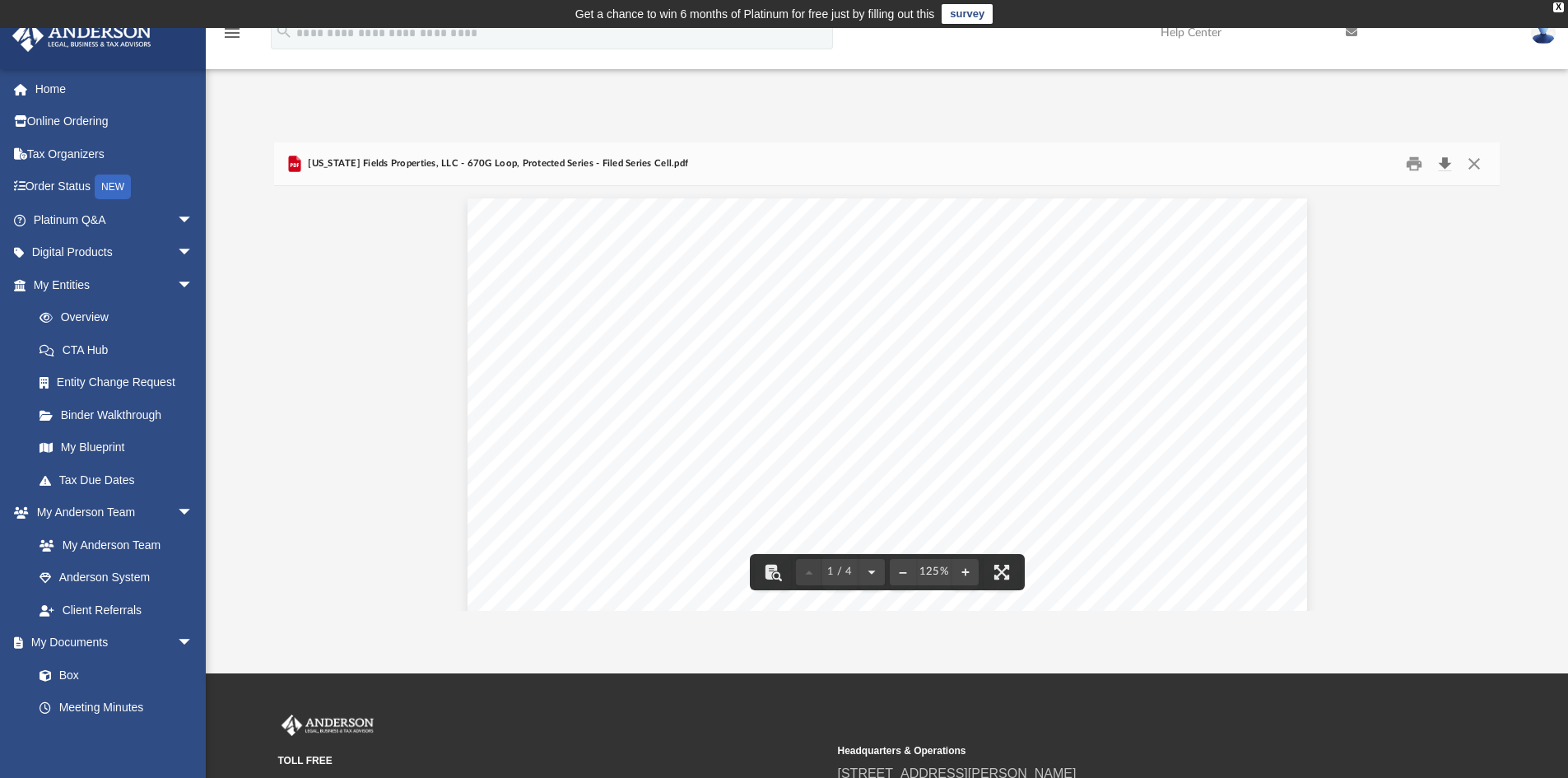
click at [1444, 160] on button "Download" at bounding box center [1445, 164] width 30 height 25
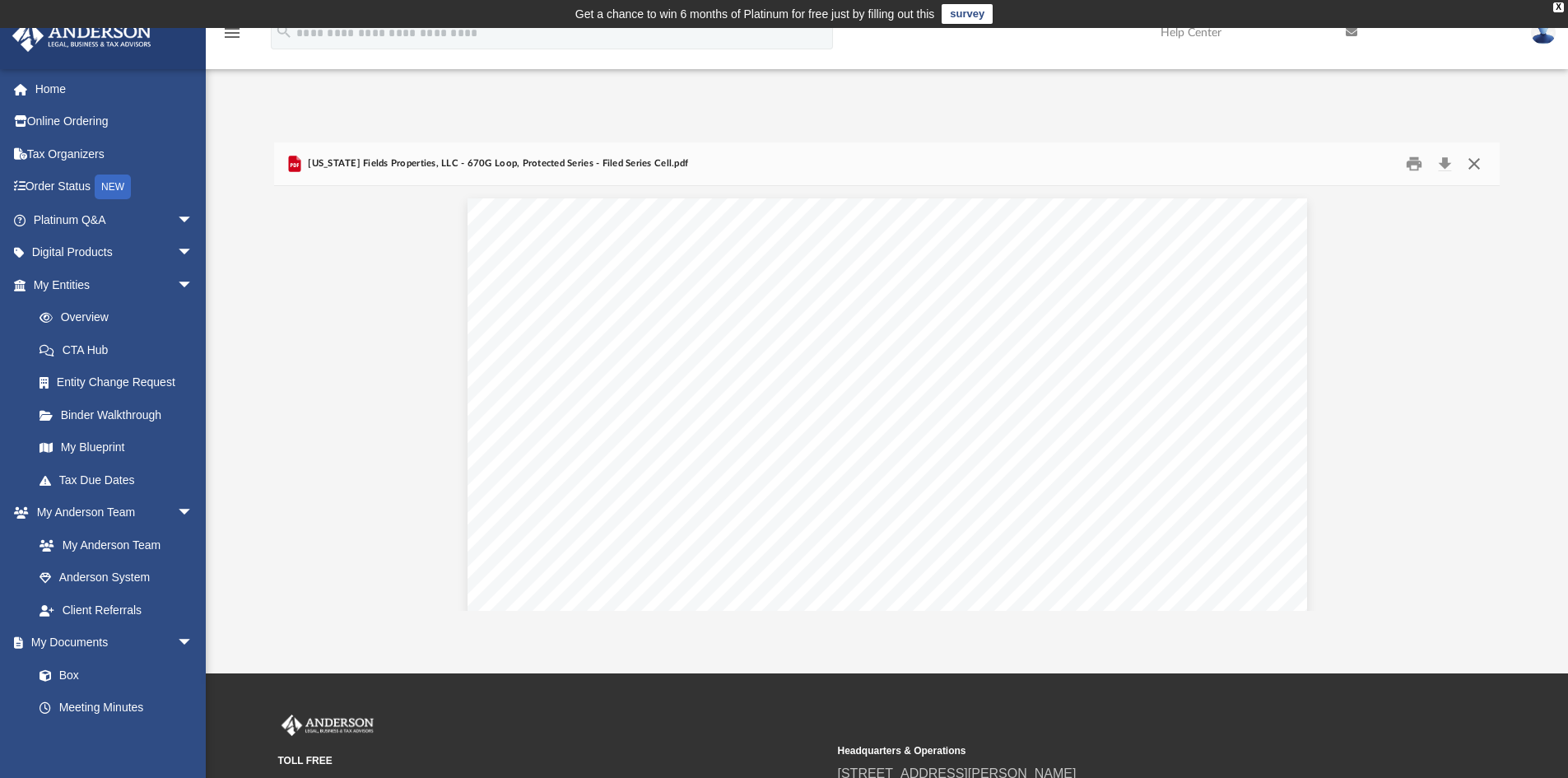
click at [1478, 159] on button "Close" at bounding box center [1474, 164] width 30 height 25
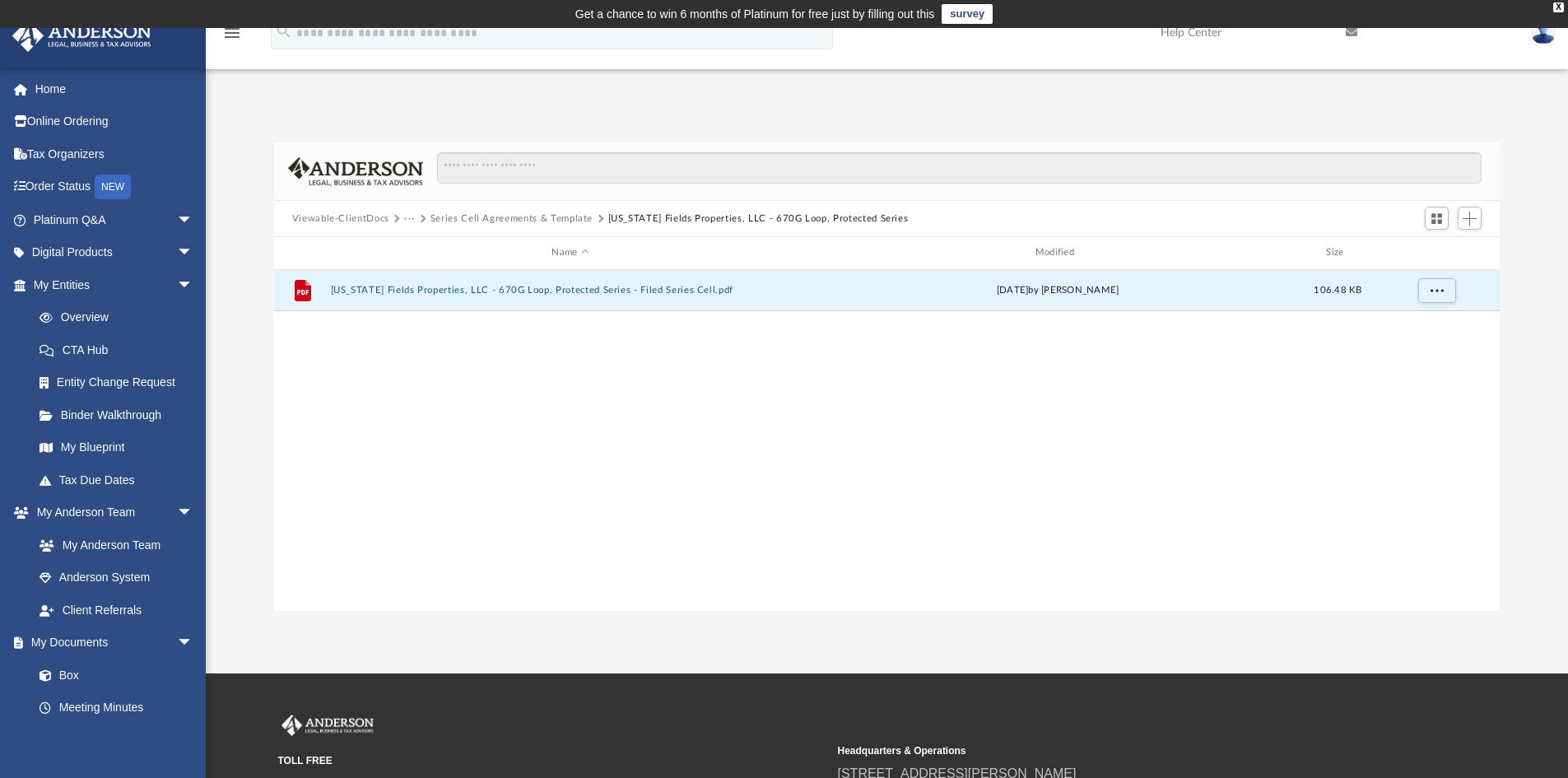
click at [507, 215] on button "Series Cell Agreements & Template" at bounding box center [512, 219] width 162 height 15
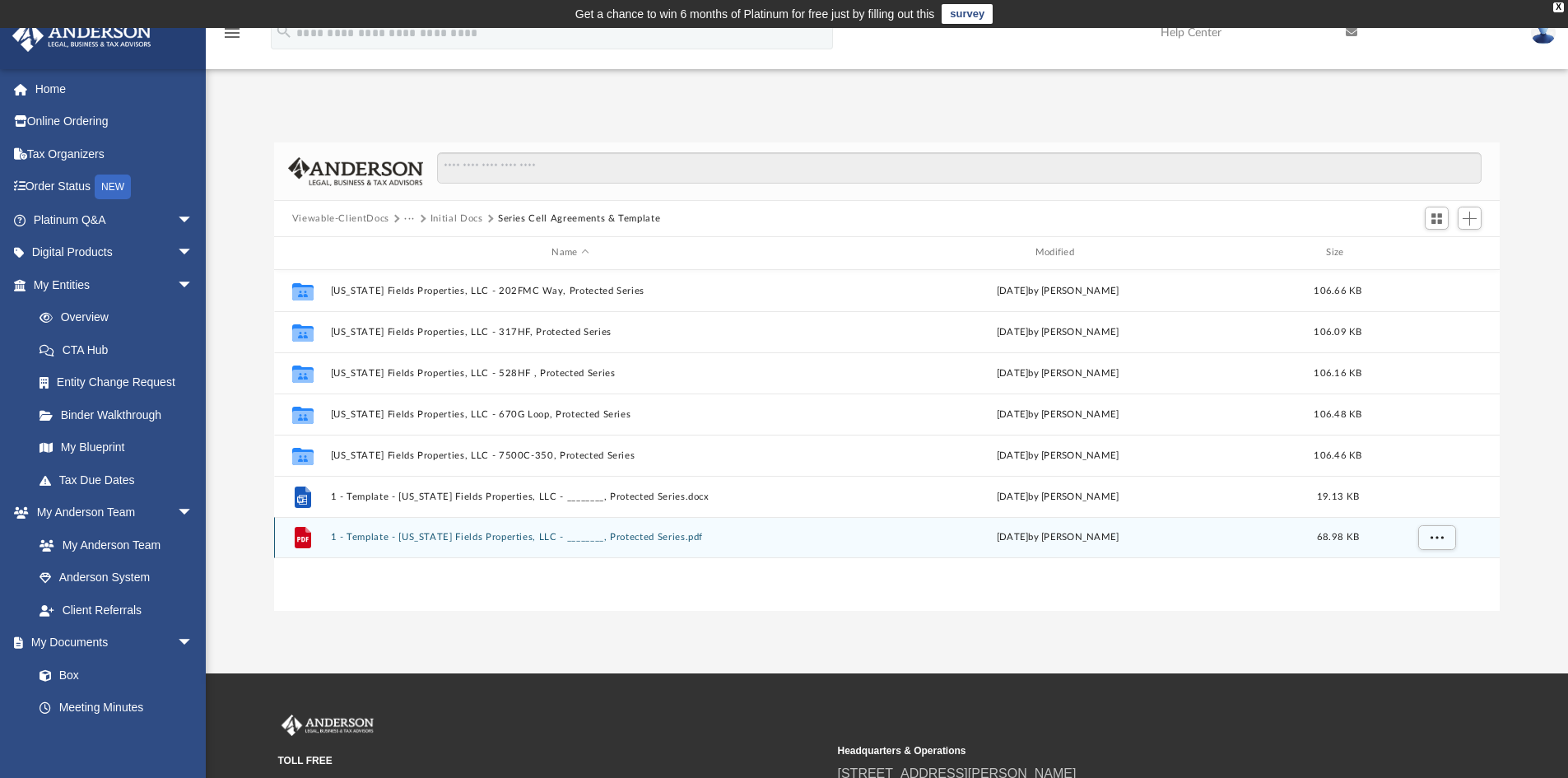
click at [439, 535] on button "1 - Template - Texas Fields Properties, LLC - ________, Protected Series.pdf" at bounding box center [570, 537] width 480 height 11
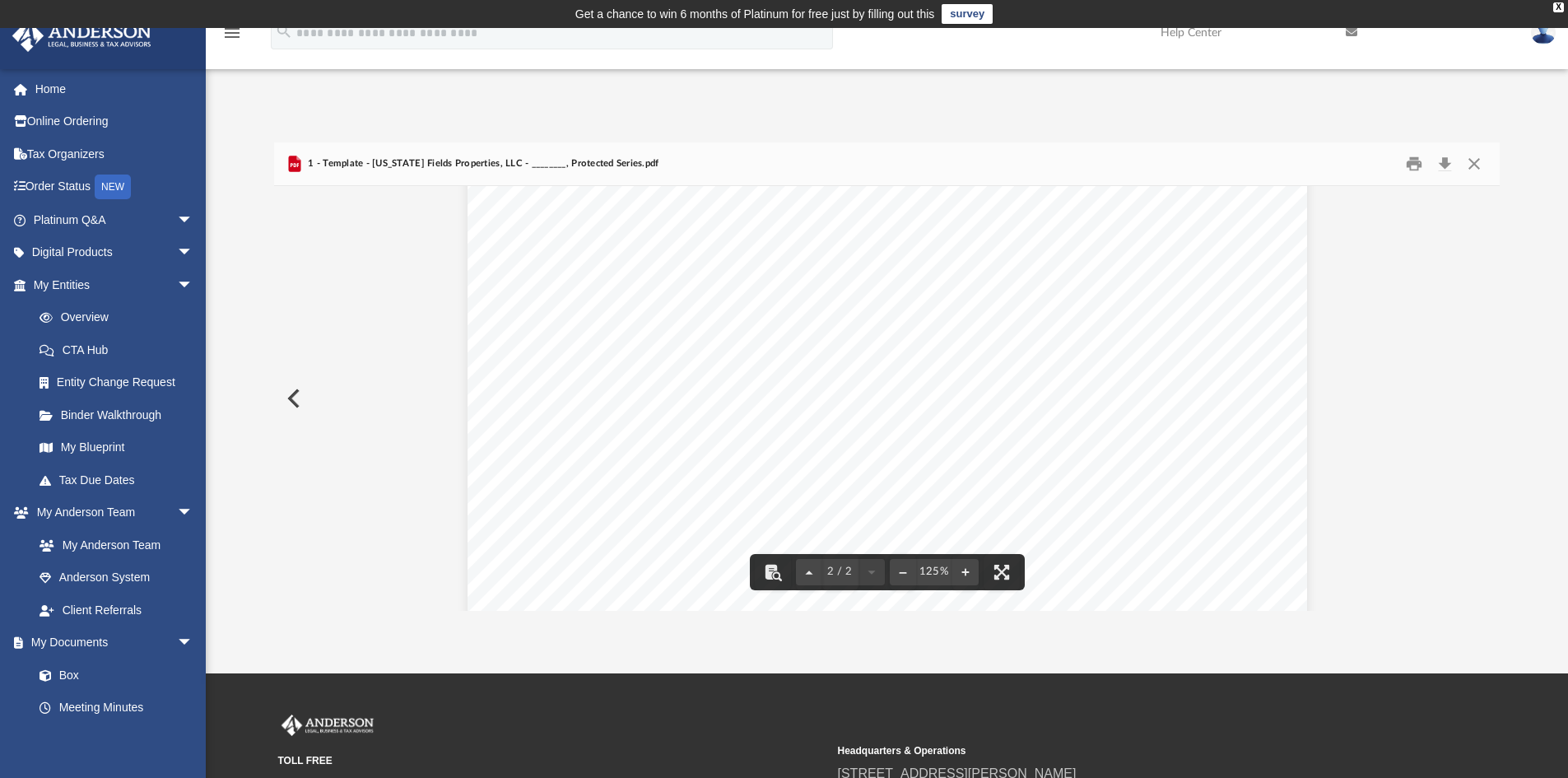
scroll to position [1552, 0]
click at [1473, 158] on button "Close" at bounding box center [1474, 164] width 30 height 25
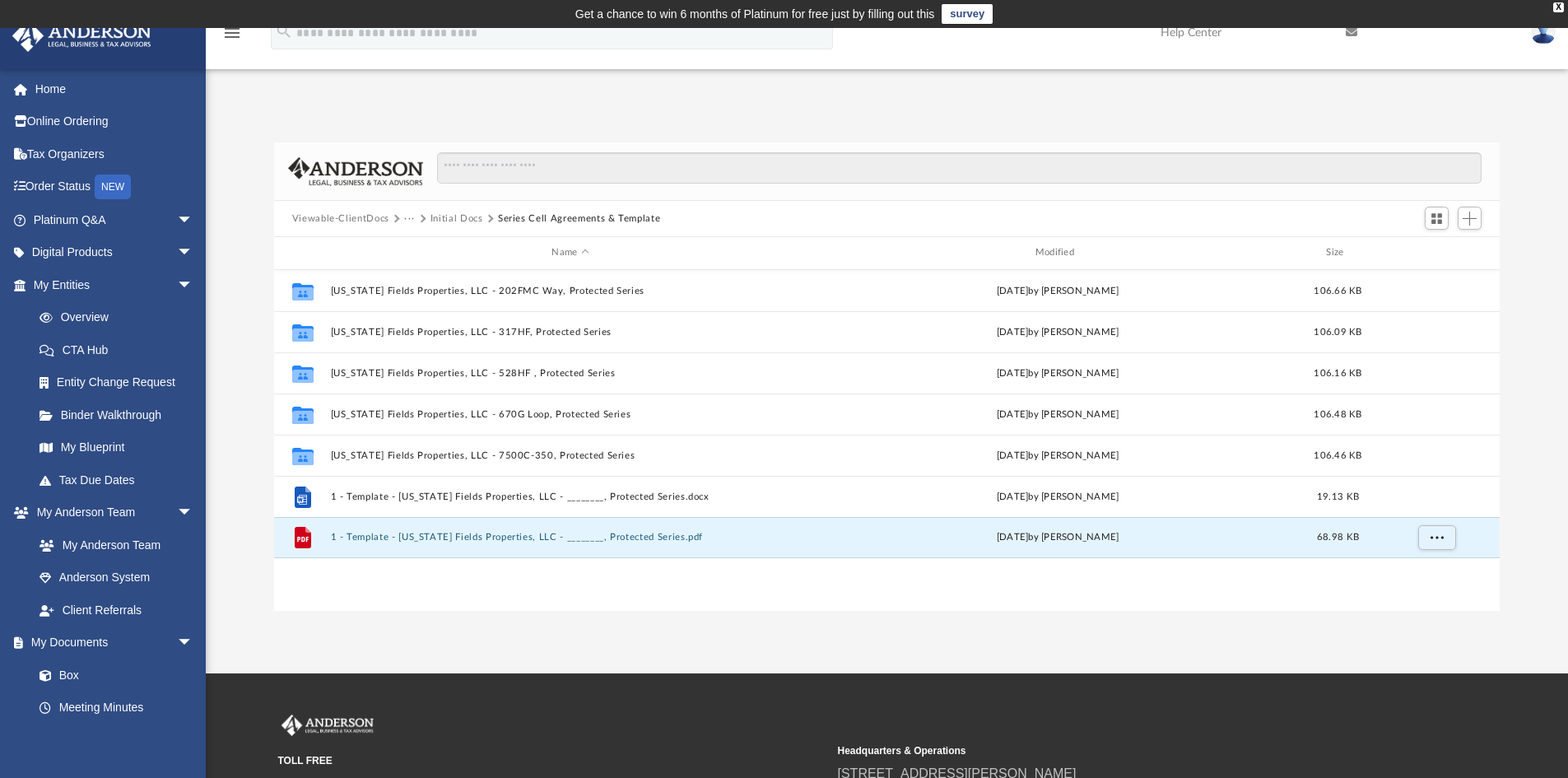
click at [463, 221] on button "Initial Docs" at bounding box center [457, 219] width 53 height 15
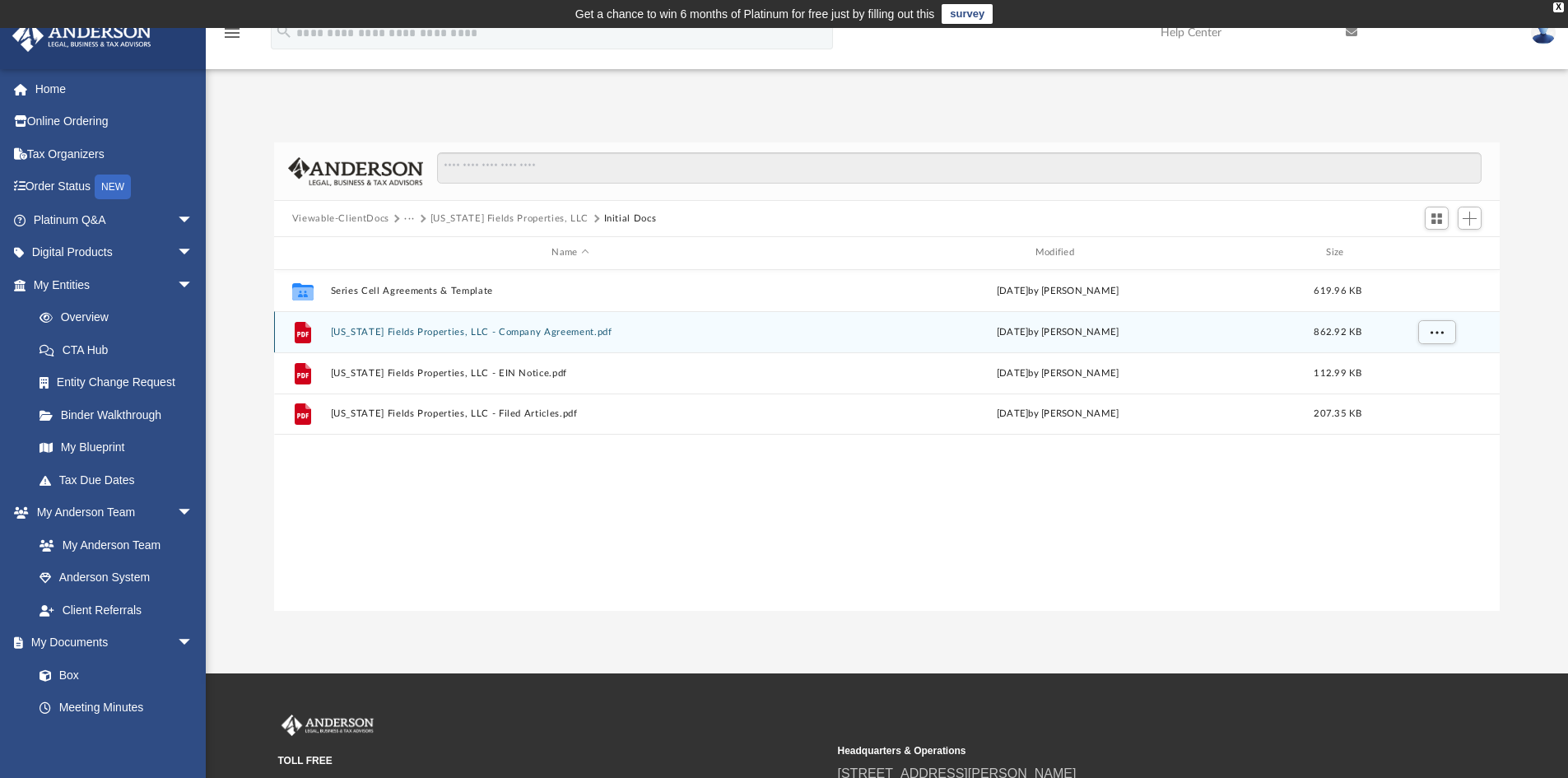
click at [430, 333] on button "[US_STATE] Fields Properties, LLC - Company Agreement.pdf" at bounding box center [570, 332] width 480 height 11
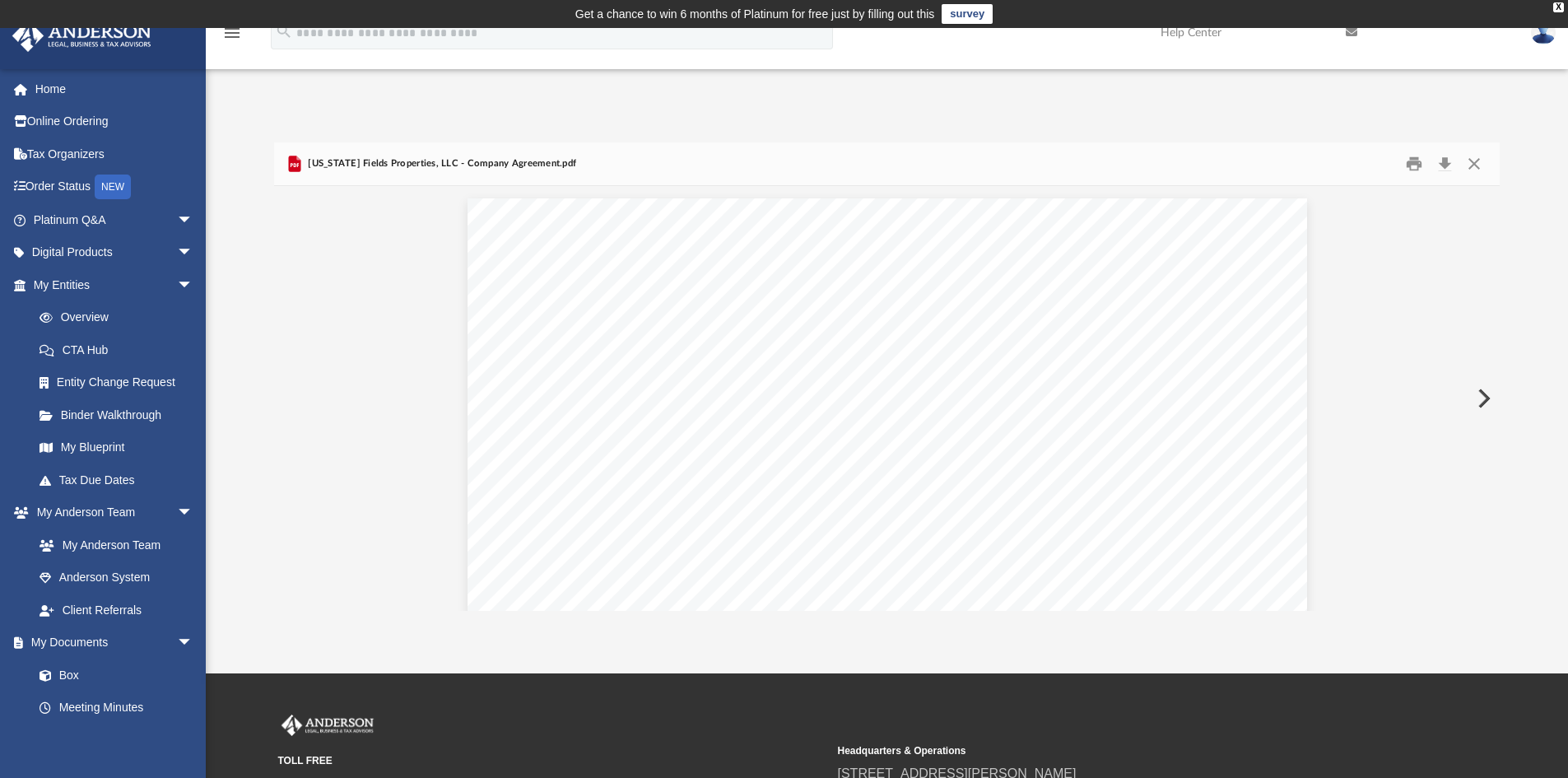
scroll to position [412, 0]
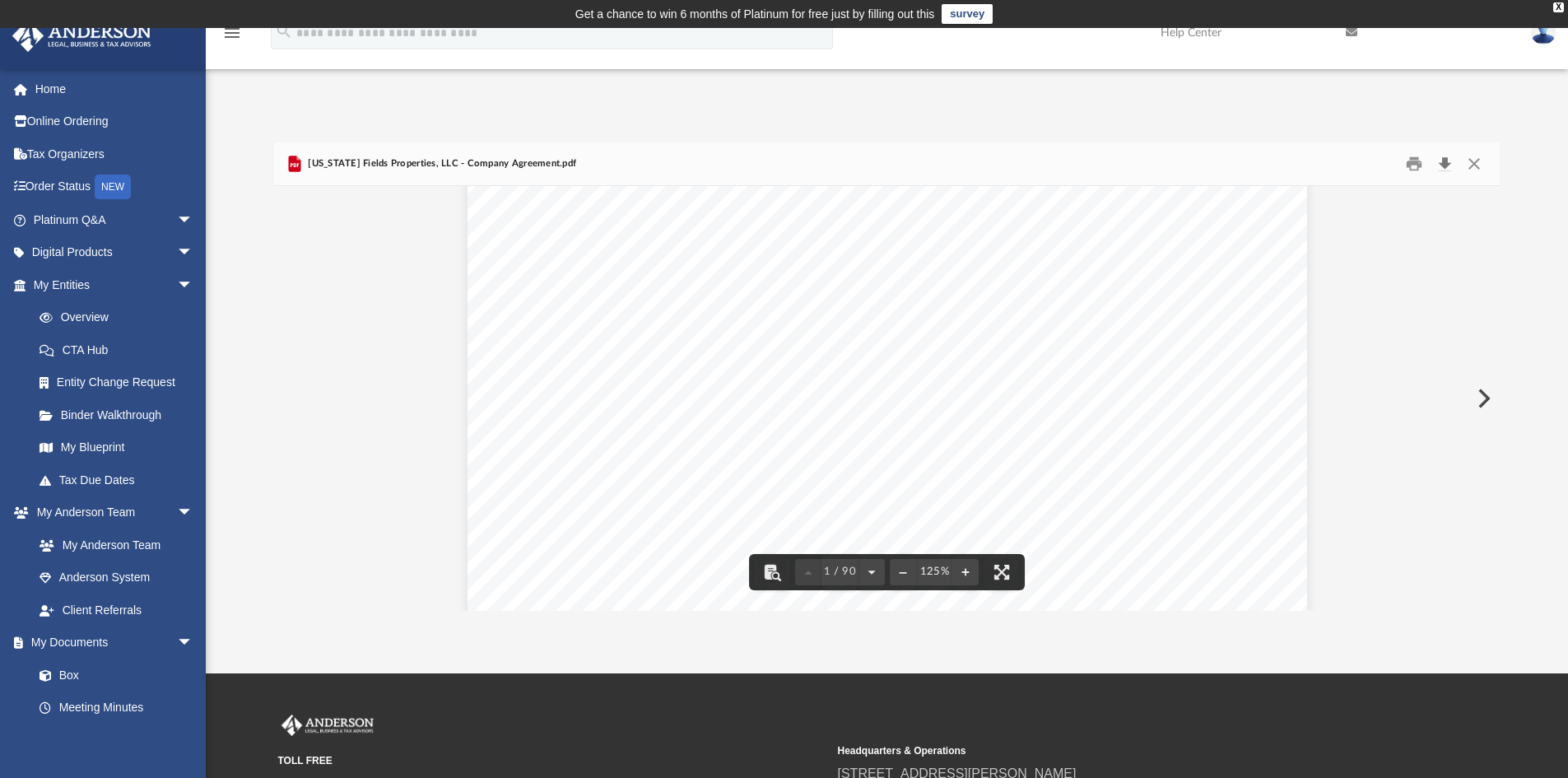
click at [1443, 162] on button "Download" at bounding box center [1445, 164] width 30 height 25
click at [1476, 160] on button "Close" at bounding box center [1474, 164] width 30 height 25
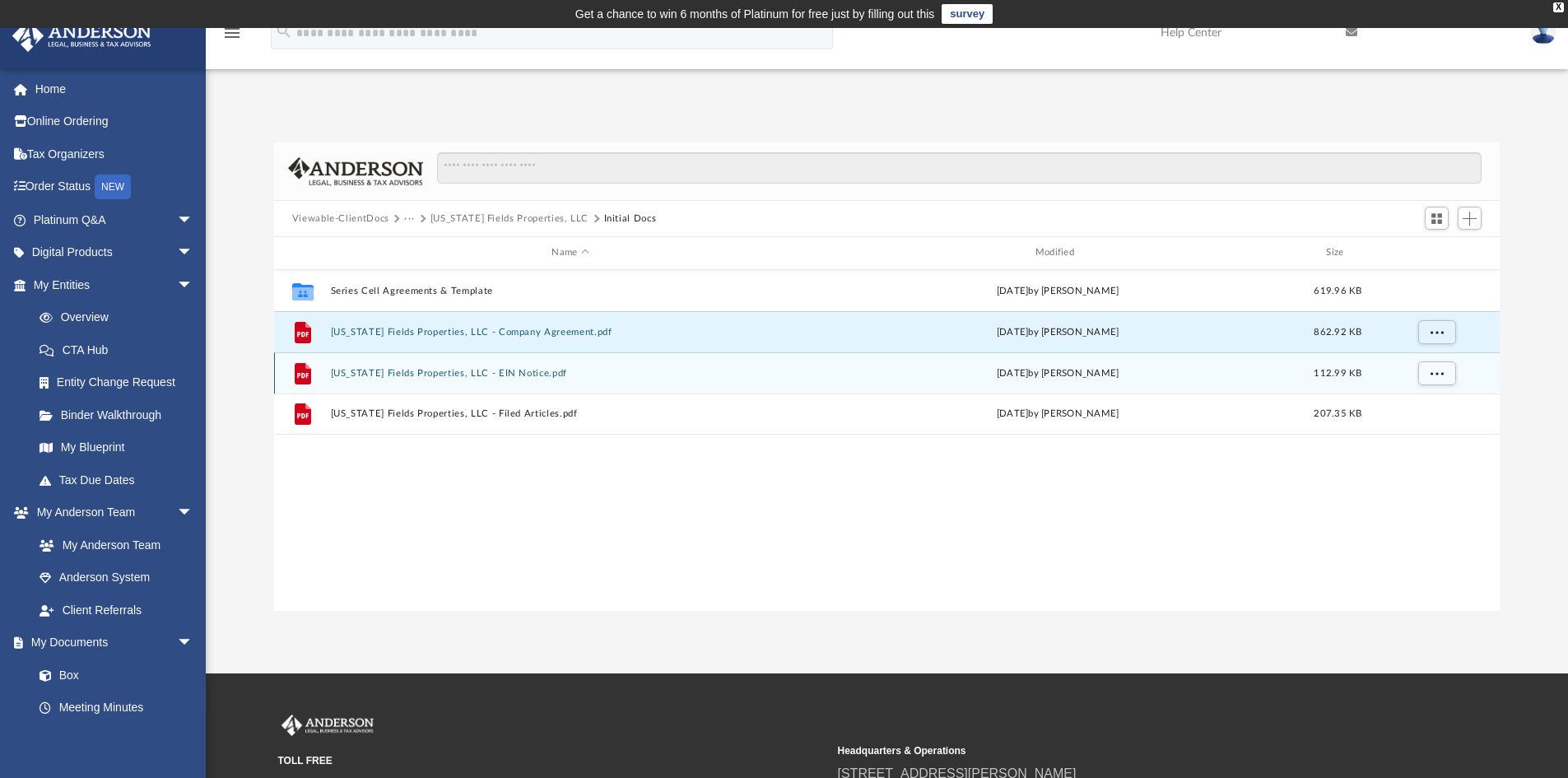
click at [506, 372] on button "[US_STATE] Fields Properties, LLC - EIN Notice.pdf" at bounding box center [570, 373] width 480 height 11
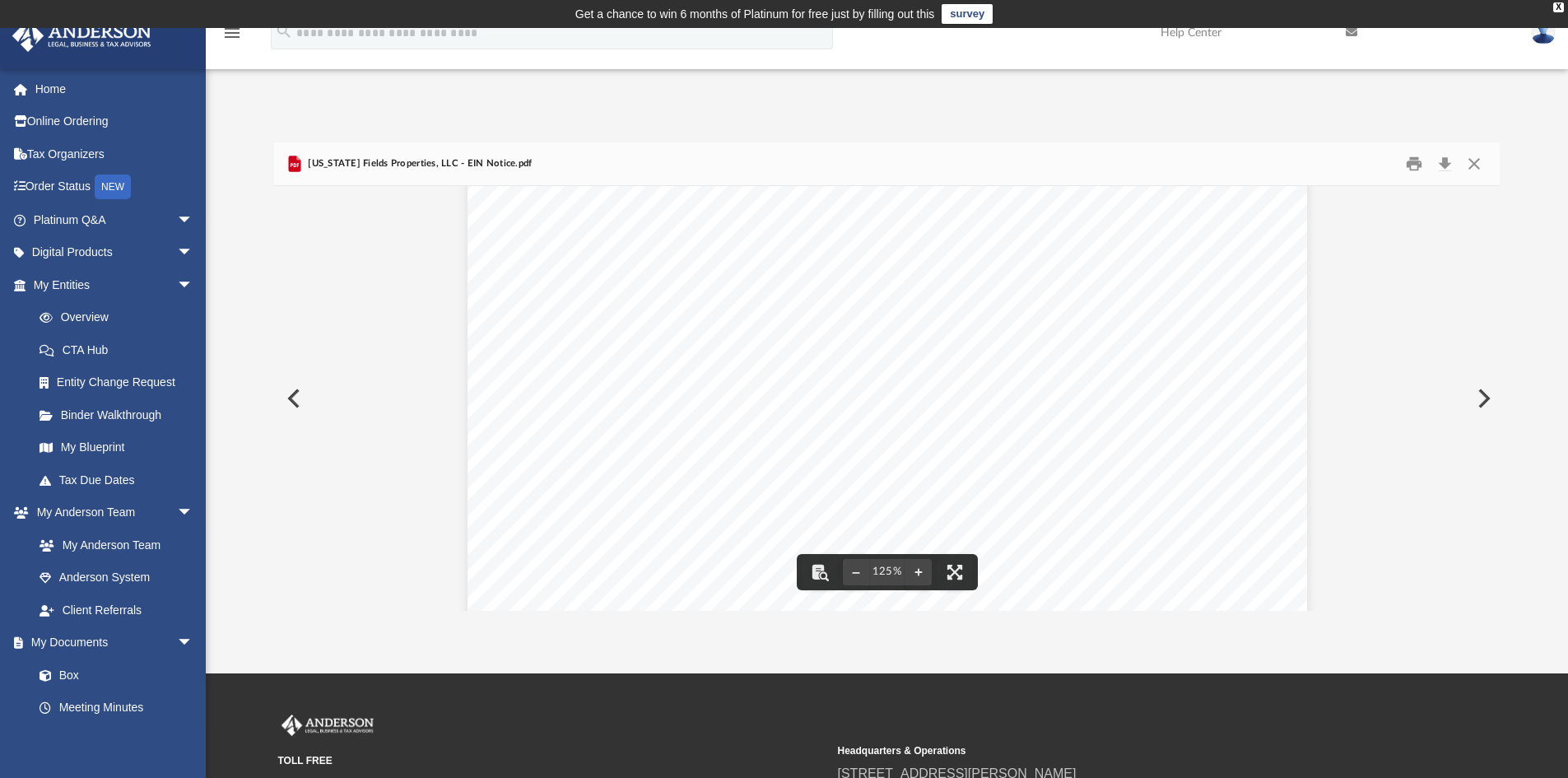
scroll to position [82, 0]
click at [1447, 161] on button "Download" at bounding box center [1445, 164] width 30 height 25
click at [1473, 160] on button "Close" at bounding box center [1474, 164] width 30 height 25
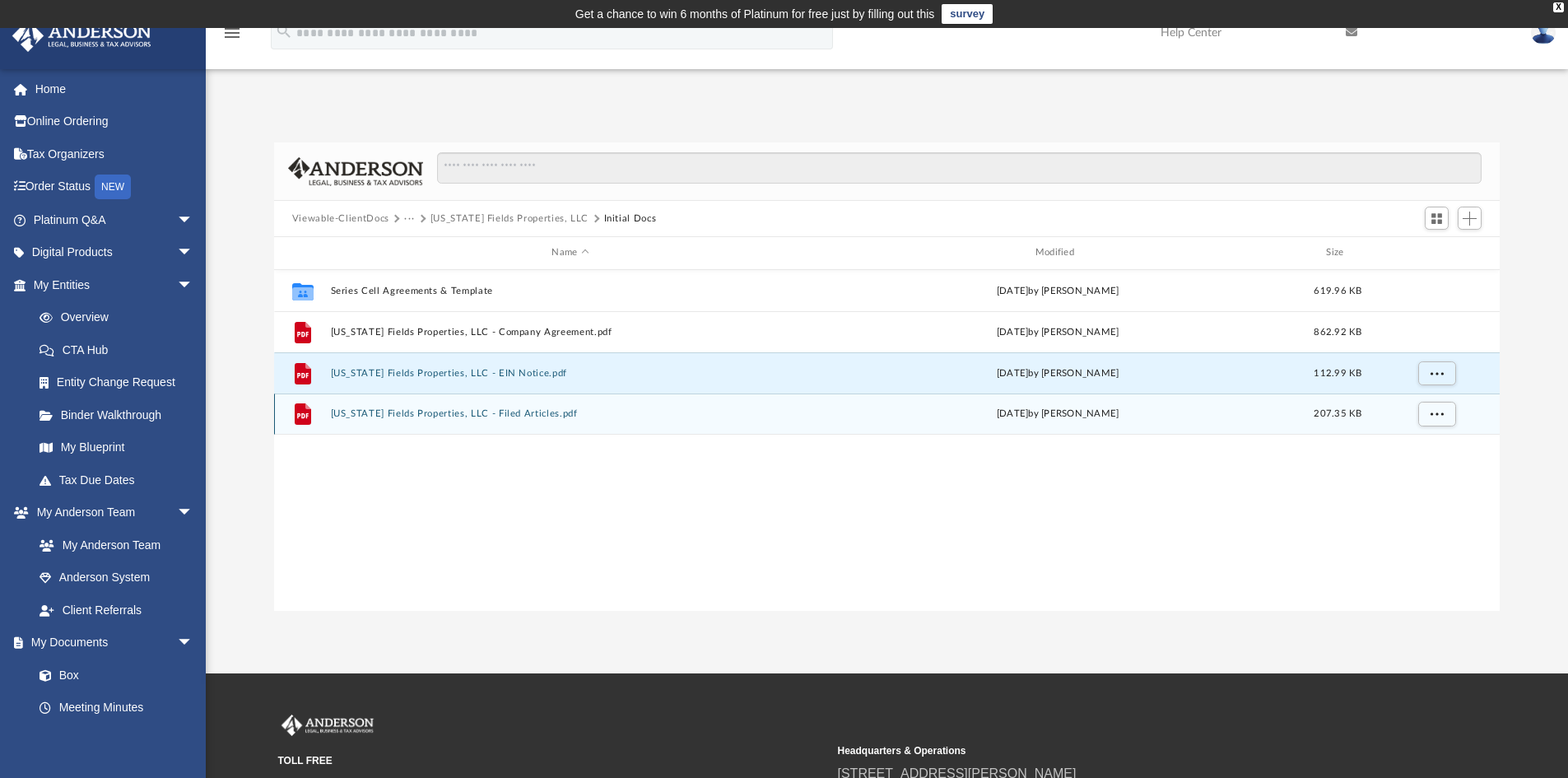
click at [465, 411] on button "[US_STATE] Fields Properties, LLC - Filed Articles.pdf" at bounding box center [570, 414] width 480 height 11
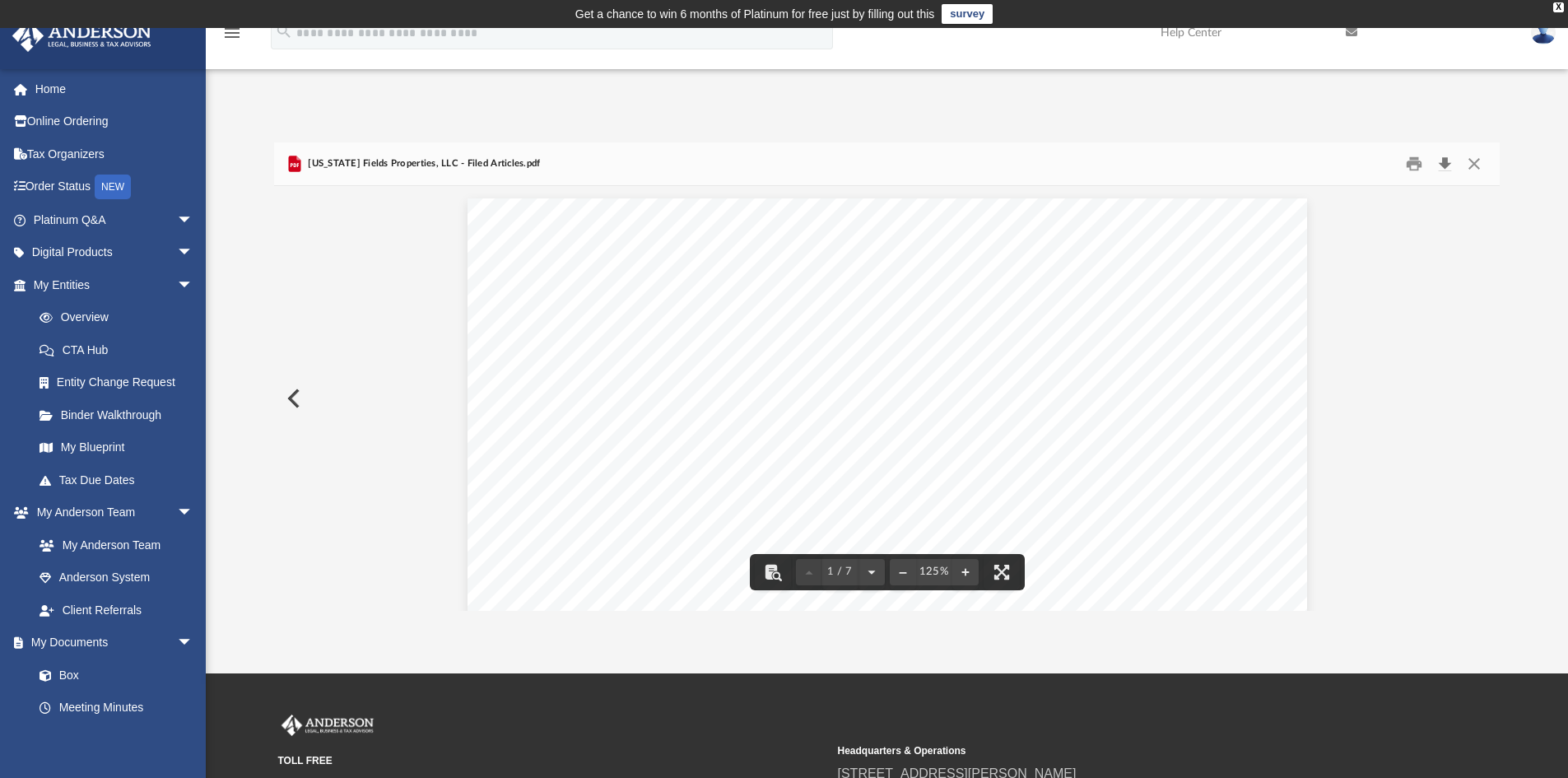
click at [1446, 161] on button "Download" at bounding box center [1445, 164] width 30 height 25
